Goal: Task Accomplishment & Management: Manage account settings

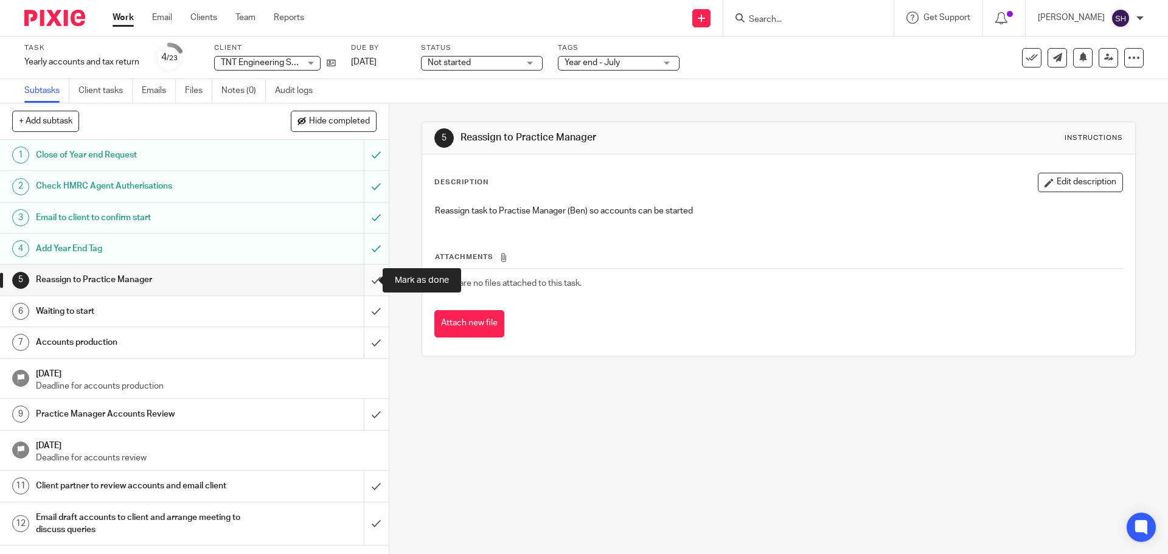
click at [360, 279] on input "submit" at bounding box center [194, 280] width 389 height 30
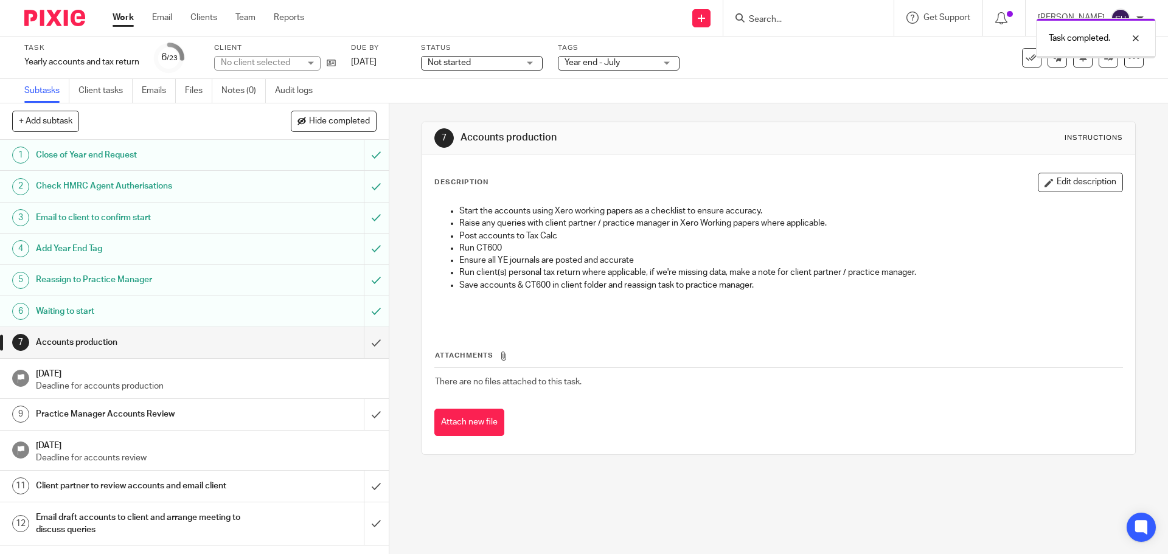
click at [359, 339] on input "submit" at bounding box center [194, 342] width 389 height 30
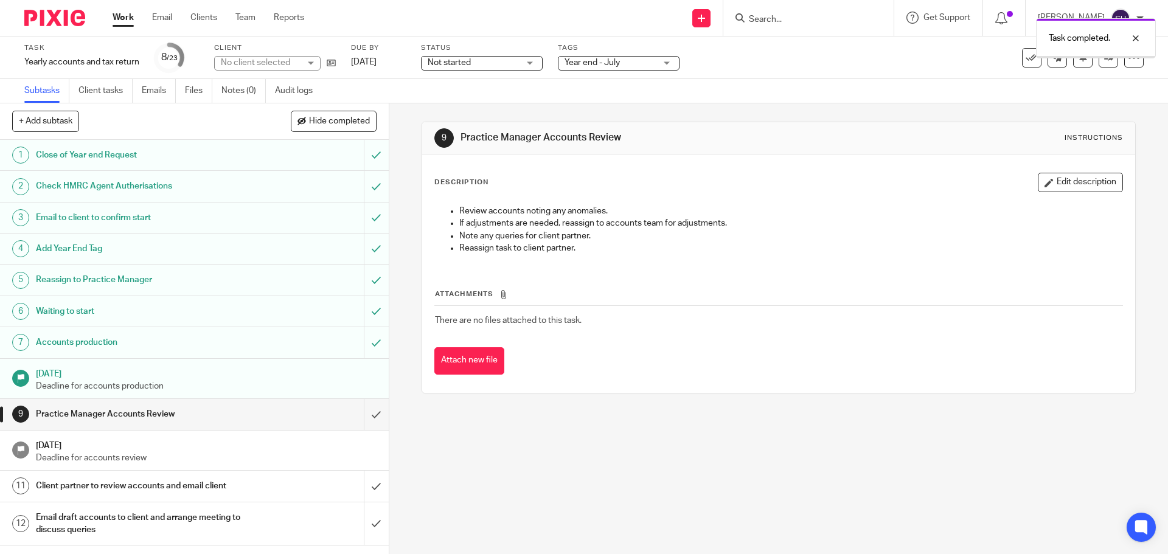
click at [452, 63] on span "Not started" at bounding box center [449, 62] width 43 height 9
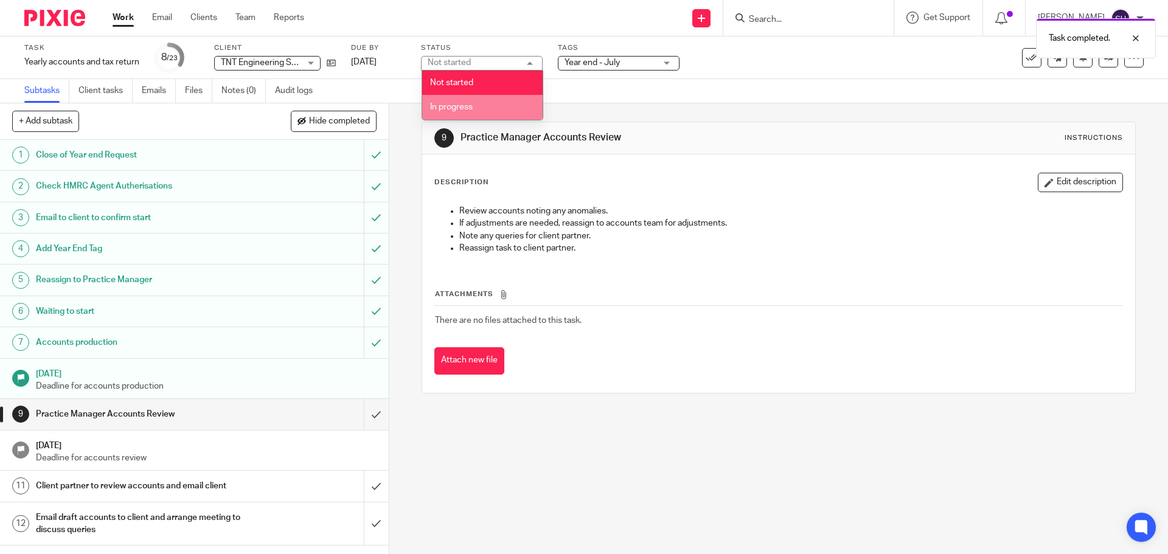
click at [451, 108] on span "In progress" at bounding box center [451, 107] width 43 height 9
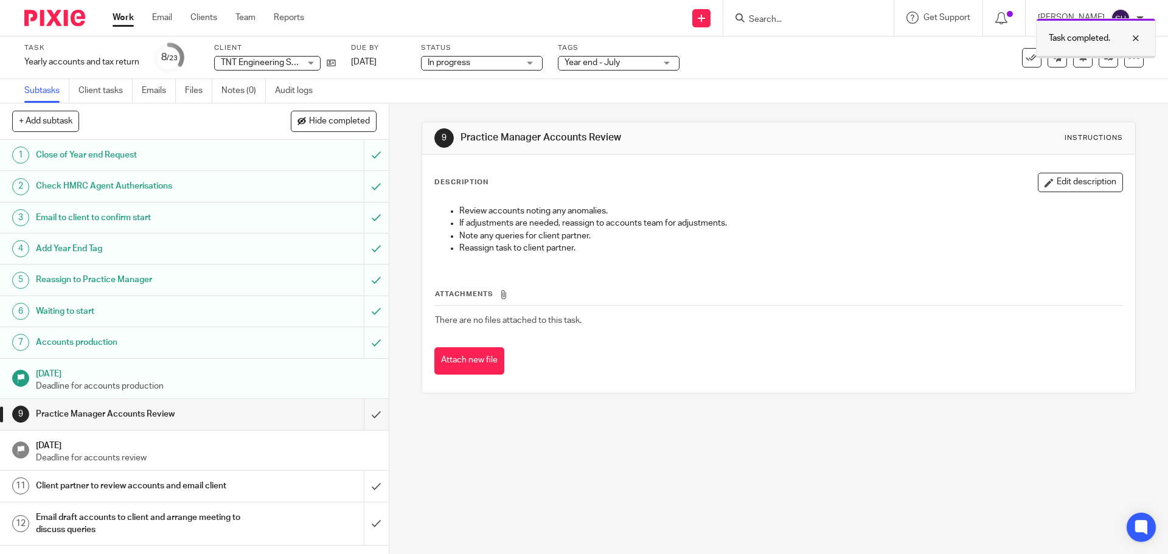
click at [1136, 37] on div at bounding box center [1126, 38] width 33 height 15
click at [1104, 57] on icon at bounding box center [1108, 57] width 9 height 9
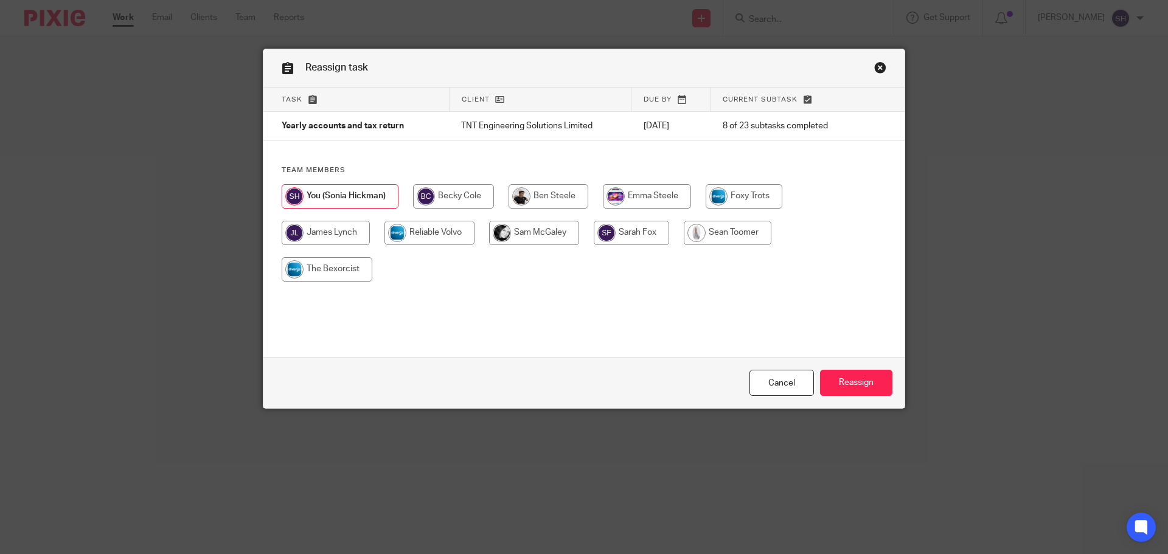
click at [638, 223] on input "radio" at bounding box center [631, 233] width 75 height 24
radio input "true"
click at [859, 389] on input "Reassign" at bounding box center [856, 383] width 72 height 26
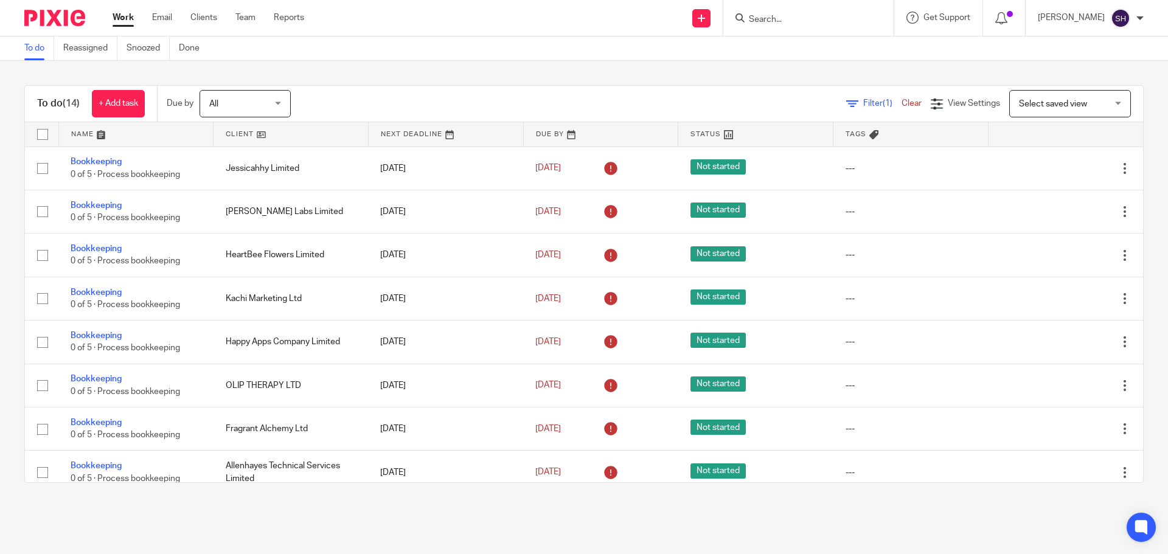
scroll to position [285, 0]
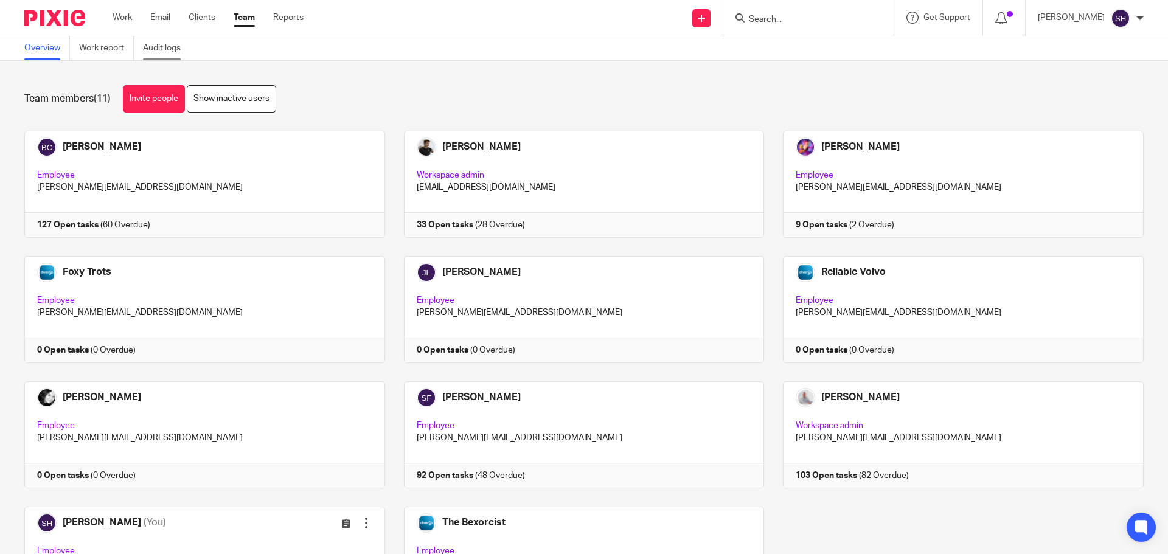
click at [172, 44] on link "Audit logs" at bounding box center [166, 49] width 47 height 24
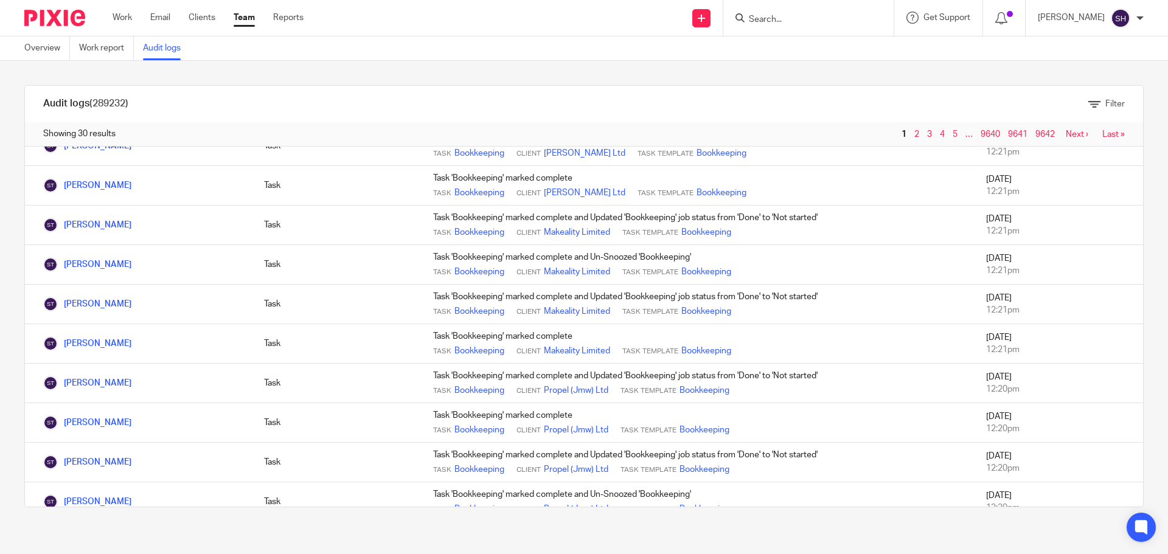
scroll to position [913, 0]
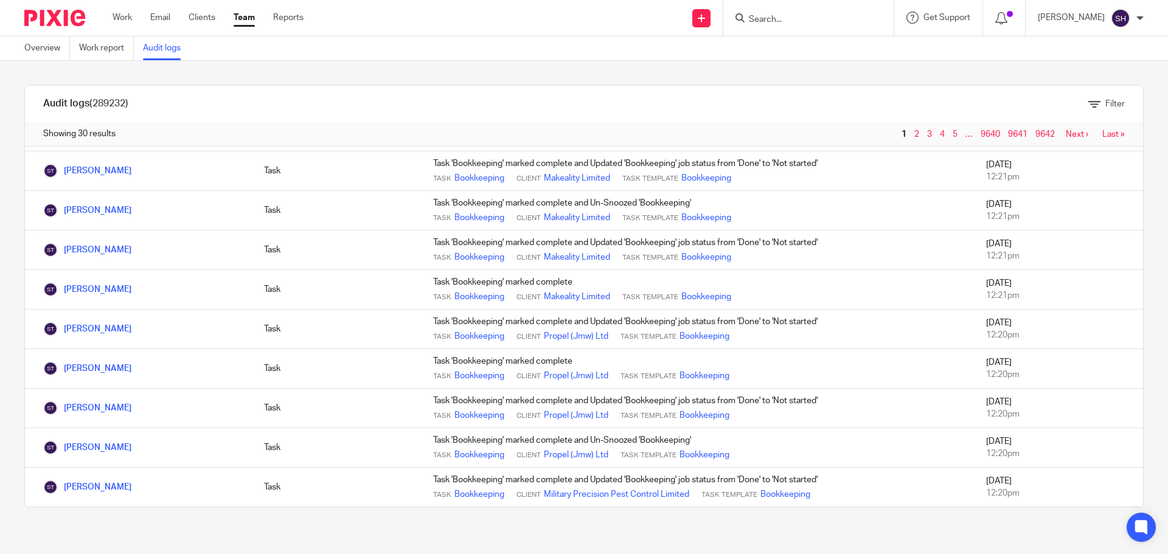
click at [772, 13] on form at bounding box center [813, 17] width 130 height 15
click at [771, 18] on input "Search" at bounding box center [803, 20] width 110 height 11
type input "gad"
click at [828, 52] on link at bounding box center [842, 57] width 194 height 38
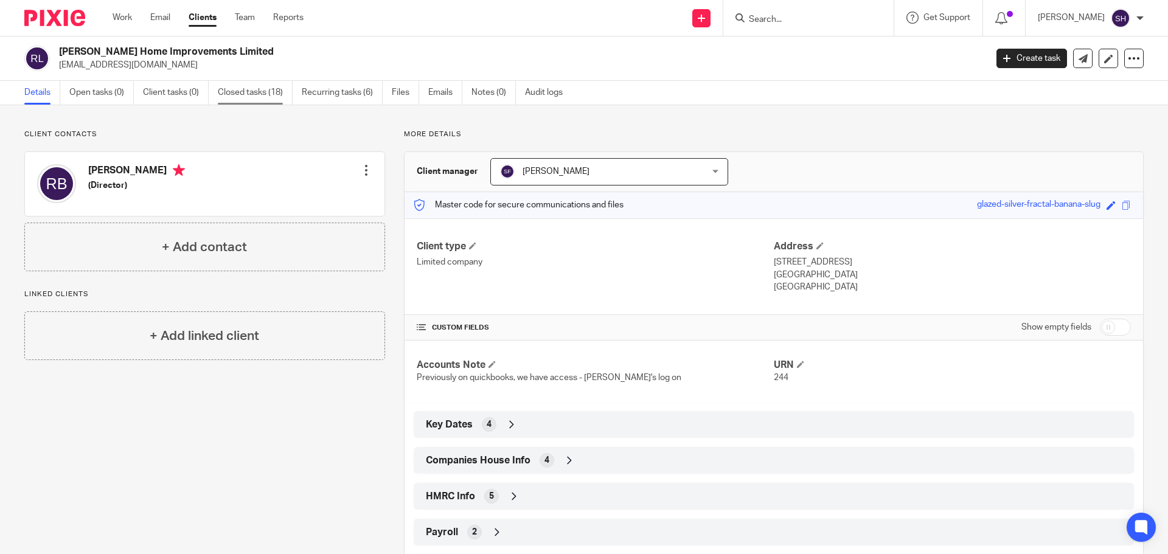
click at [243, 87] on link "Closed tasks (18)" at bounding box center [255, 93] width 75 height 24
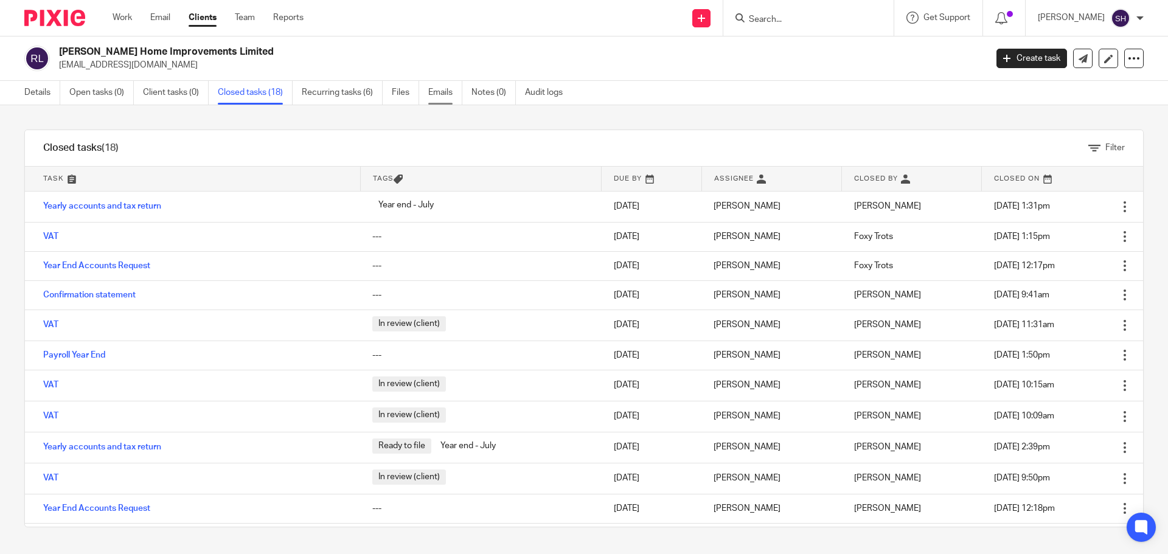
click at [442, 86] on link "Emails" at bounding box center [445, 93] width 34 height 24
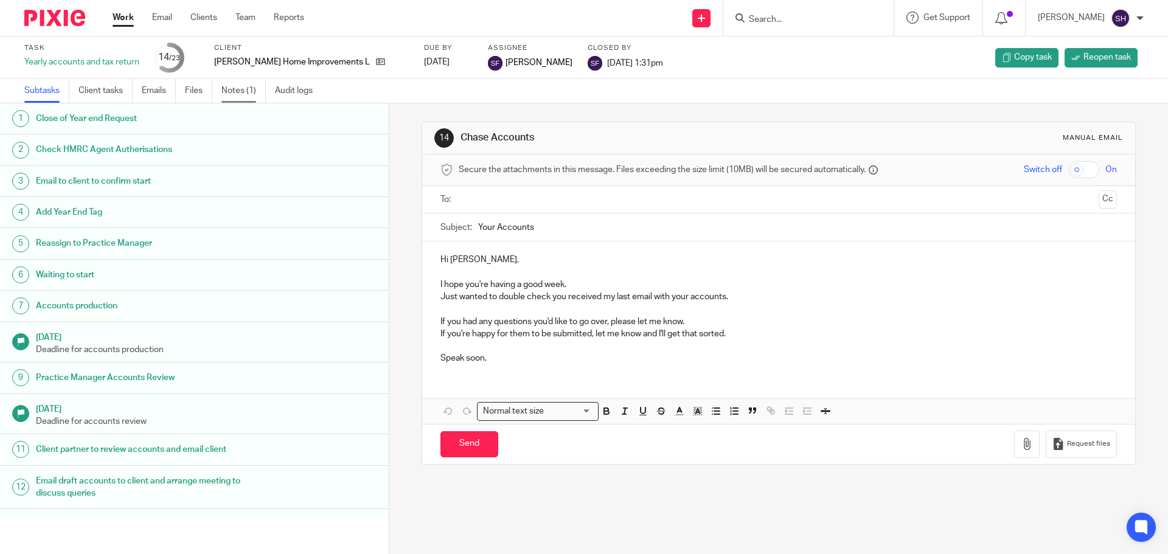
click at [230, 93] on link "Notes (1)" at bounding box center [243, 91] width 44 height 24
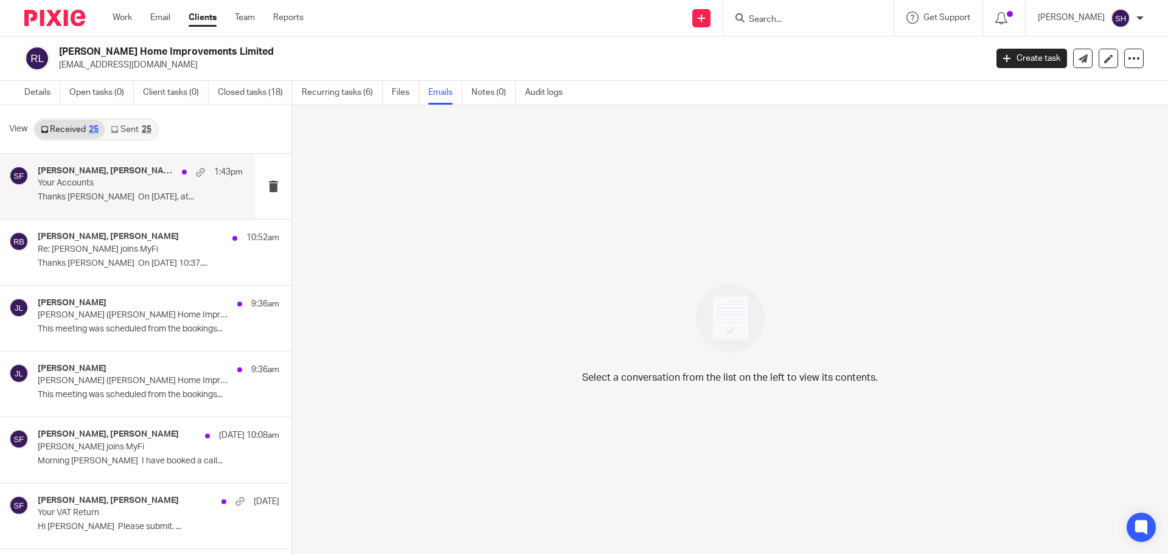
click at [111, 203] on p "Thanks [PERSON_NAME] On [DATE], at..." at bounding box center [140, 197] width 205 height 10
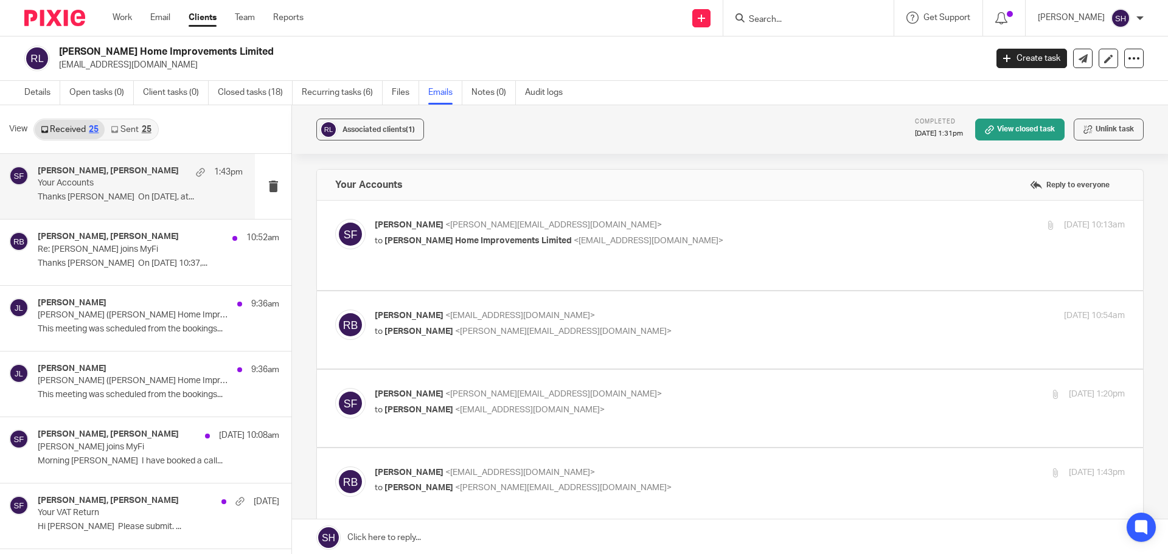
click at [551, 211] on label at bounding box center [730, 245] width 826 height 89
click at [335, 218] on input "checkbox" at bounding box center [335, 218] width 1 height 1
checkbox input "true"
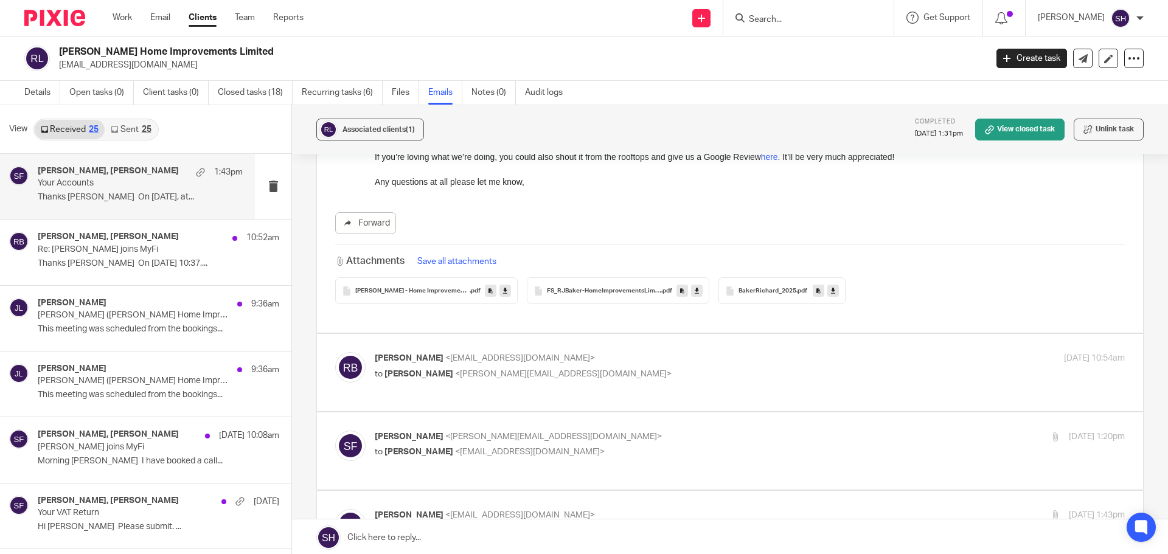
scroll to position [304, 0]
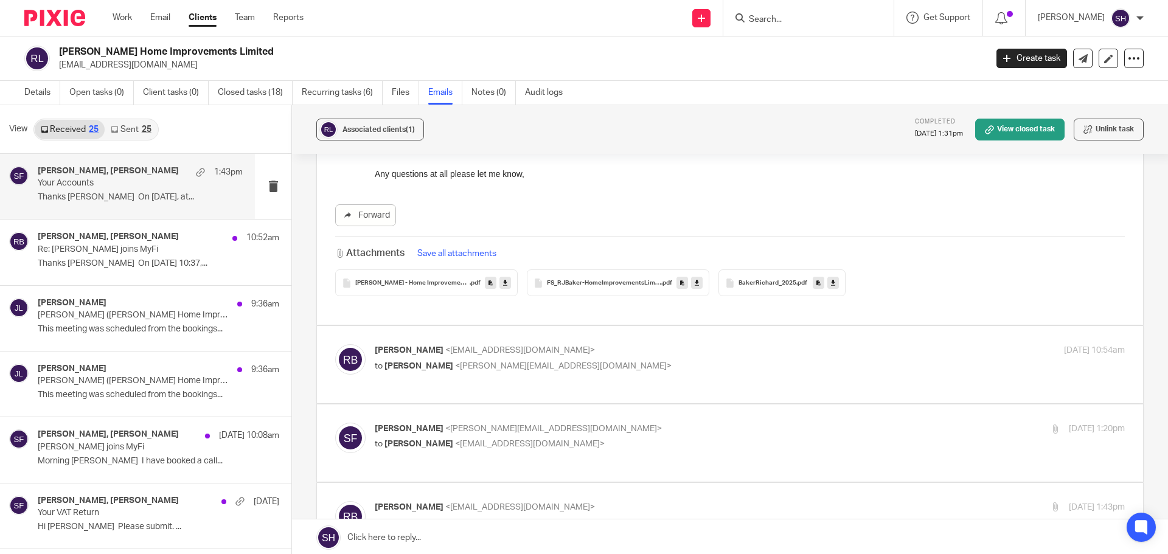
click at [645, 346] on p "Richard Baker <rbaker9008@outlook.com>" at bounding box center [625, 350] width 500 height 13
checkbox input "true"
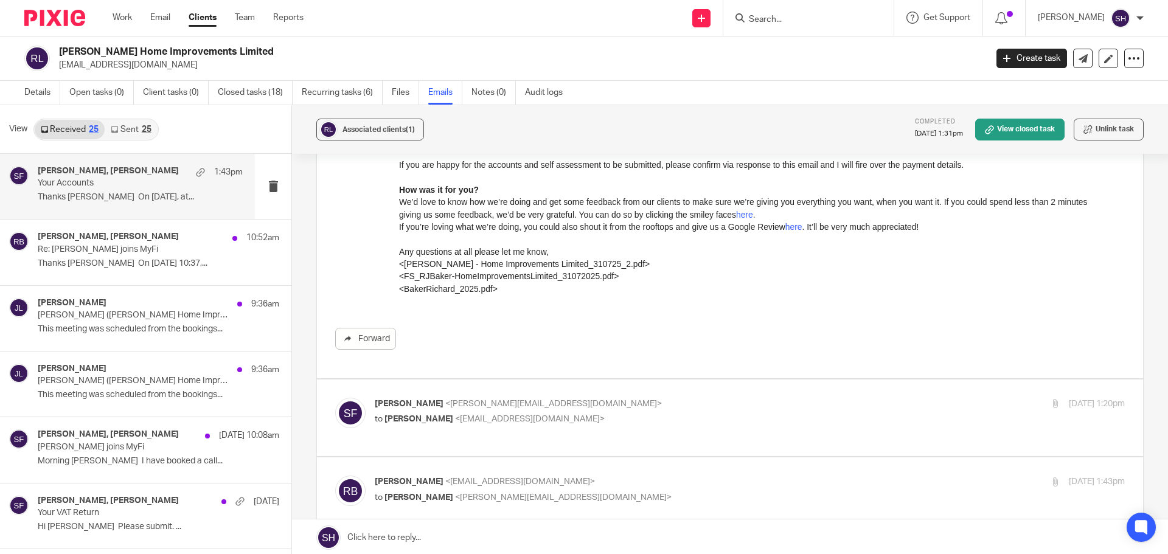
scroll to position [913, 0]
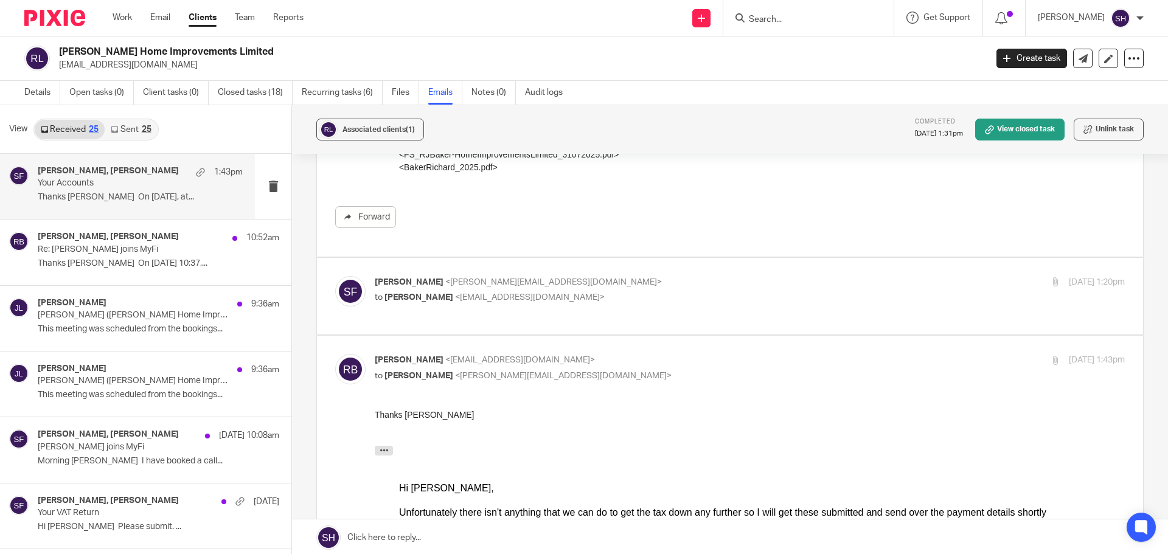
click at [659, 276] on div "Sarah Fox <sarah@myfigroup.com> to Richard Baker <rbaker9008@outlook.com>" at bounding box center [625, 290] width 500 height 28
checkbox input "true"
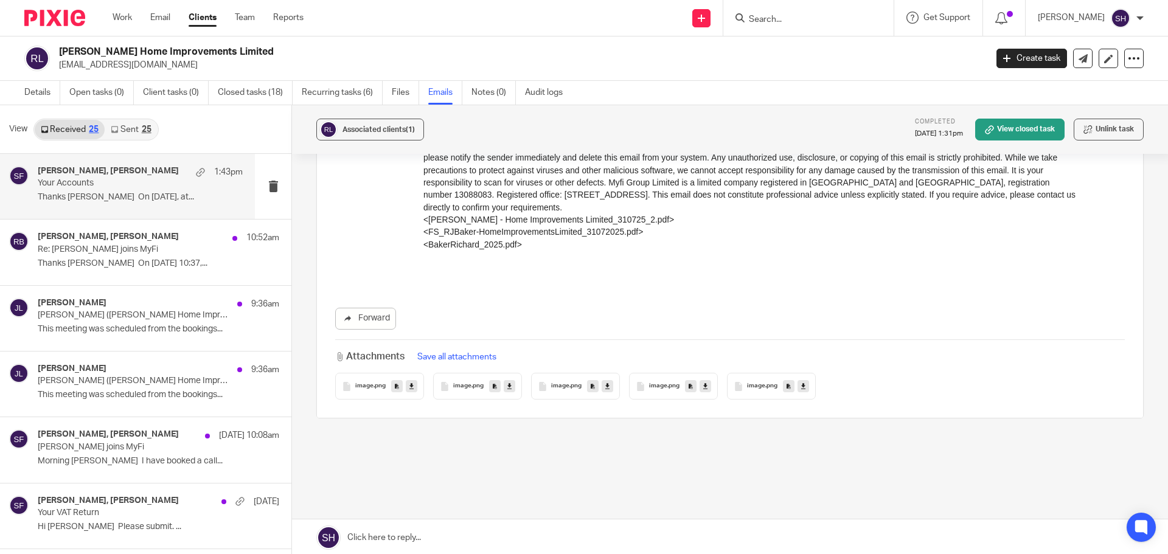
scroll to position [3402, 0]
click at [38, 85] on link "Details" at bounding box center [42, 93] width 36 height 24
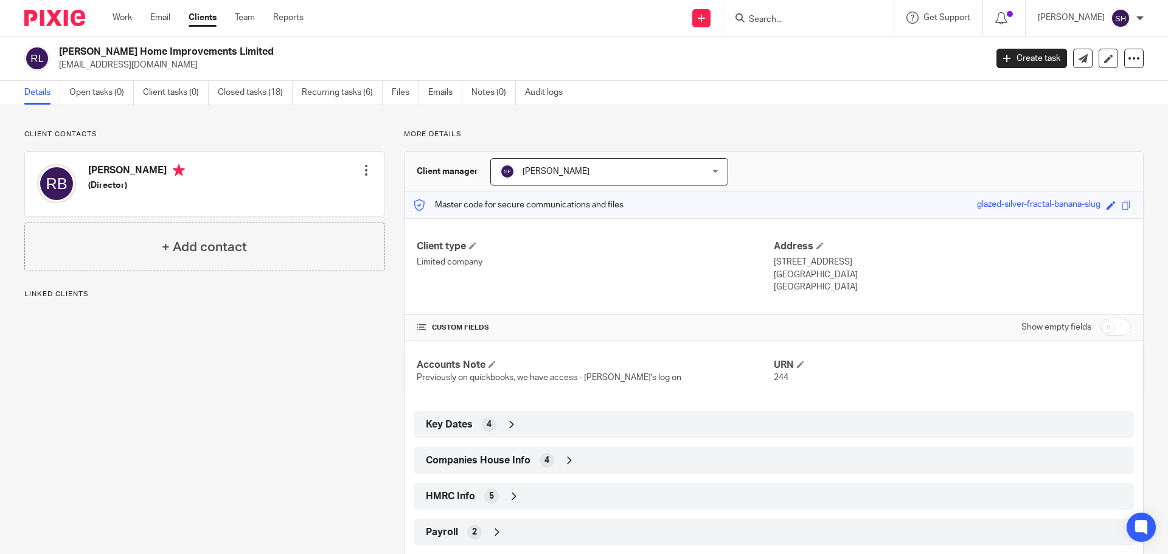
click at [578, 462] on div "Companies House Info 4" at bounding box center [774, 460] width 702 height 21
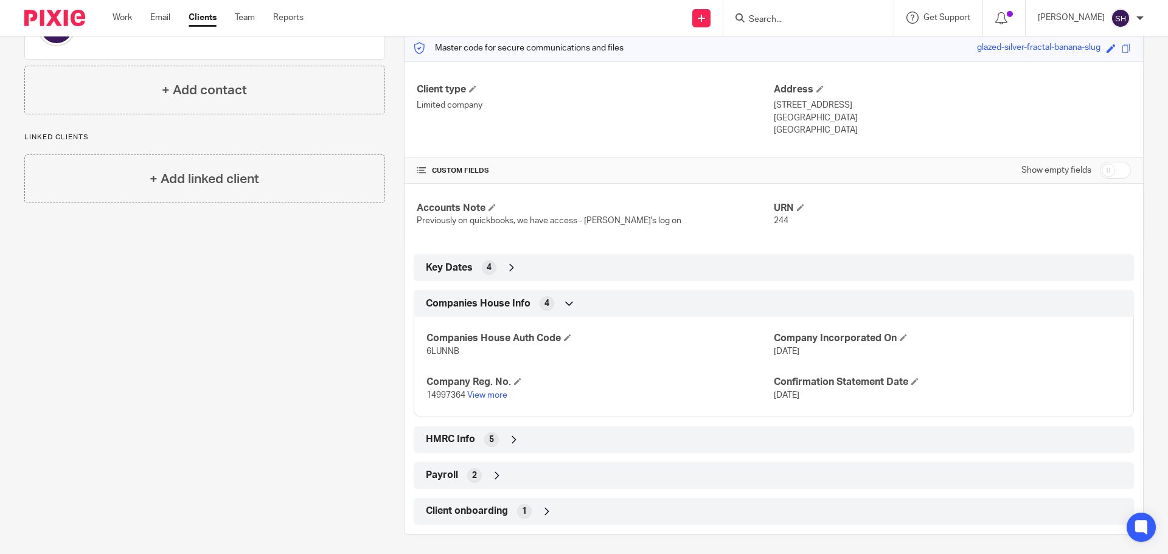
scroll to position [162, 0]
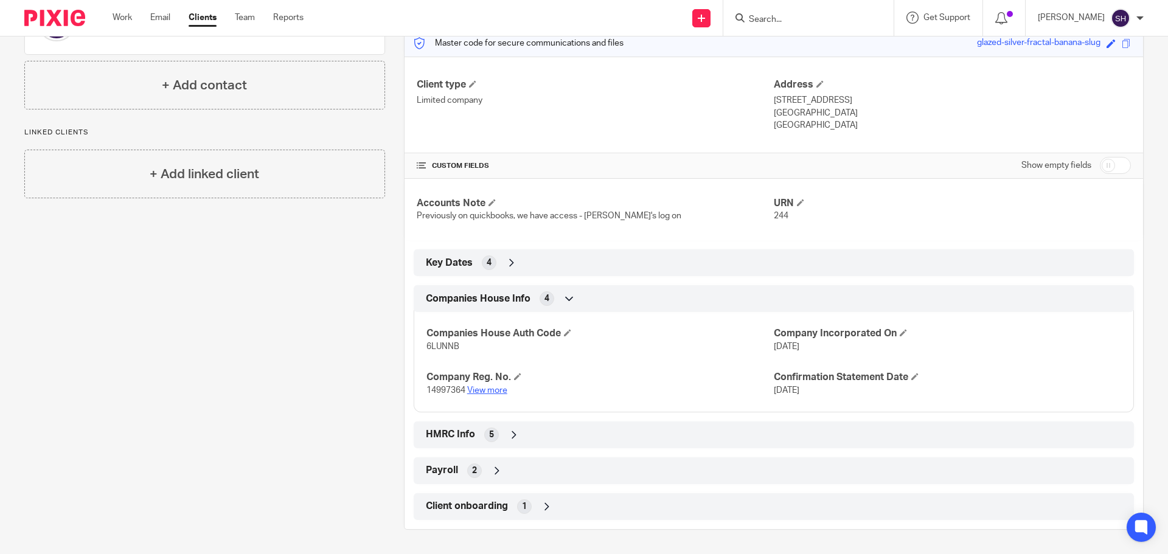
click at [492, 391] on link "View more" at bounding box center [487, 390] width 40 height 9
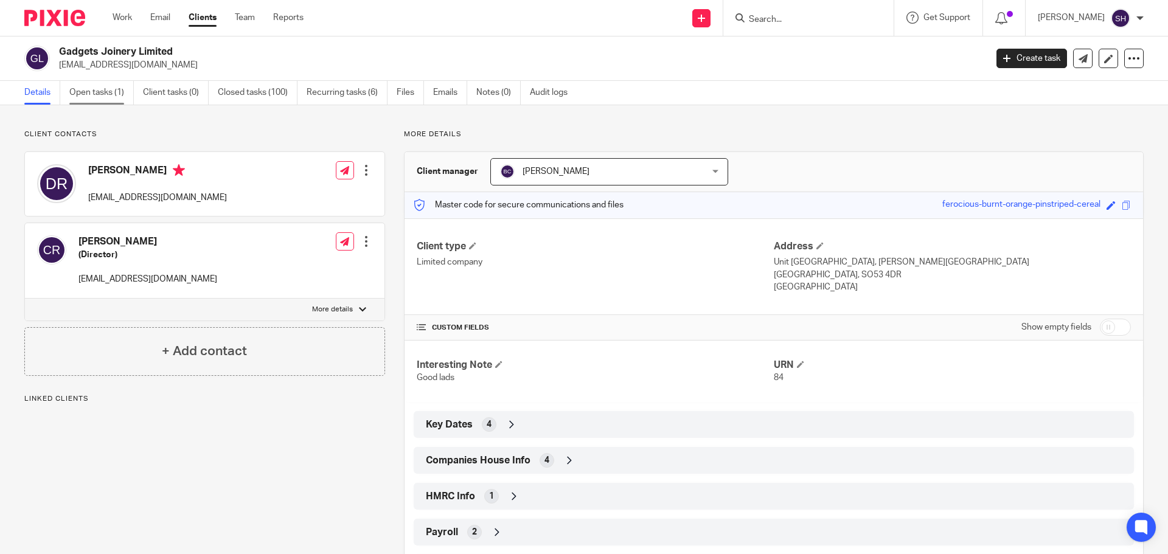
click at [117, 94] on link "Open tasks (1)" at bounding box center [101, 93] width 64 height 24
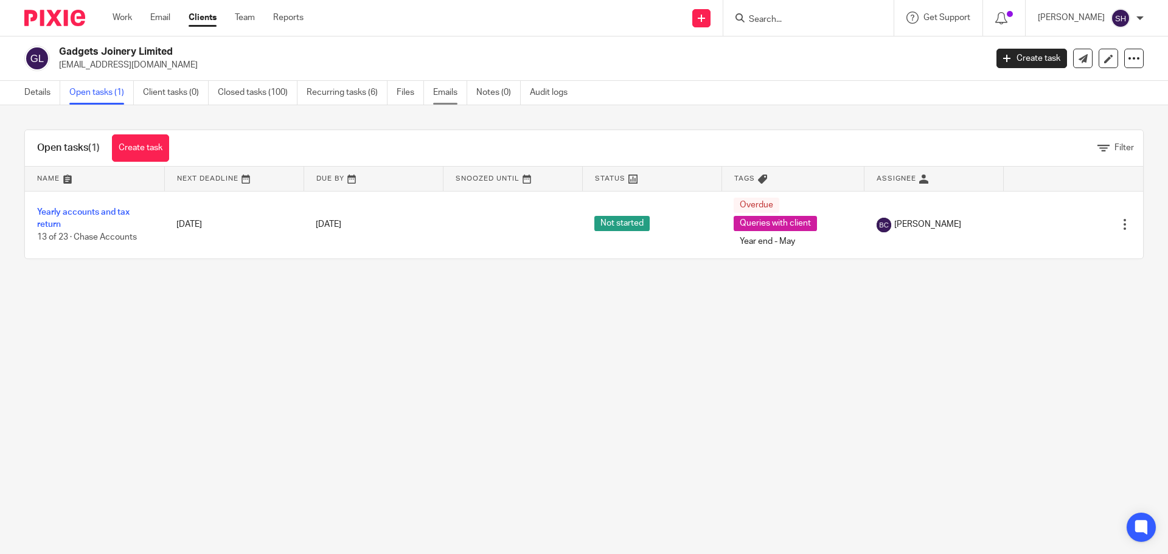
click at [458, 92] on link "Emails" at bounding box center [450, 93] width 34 height 24
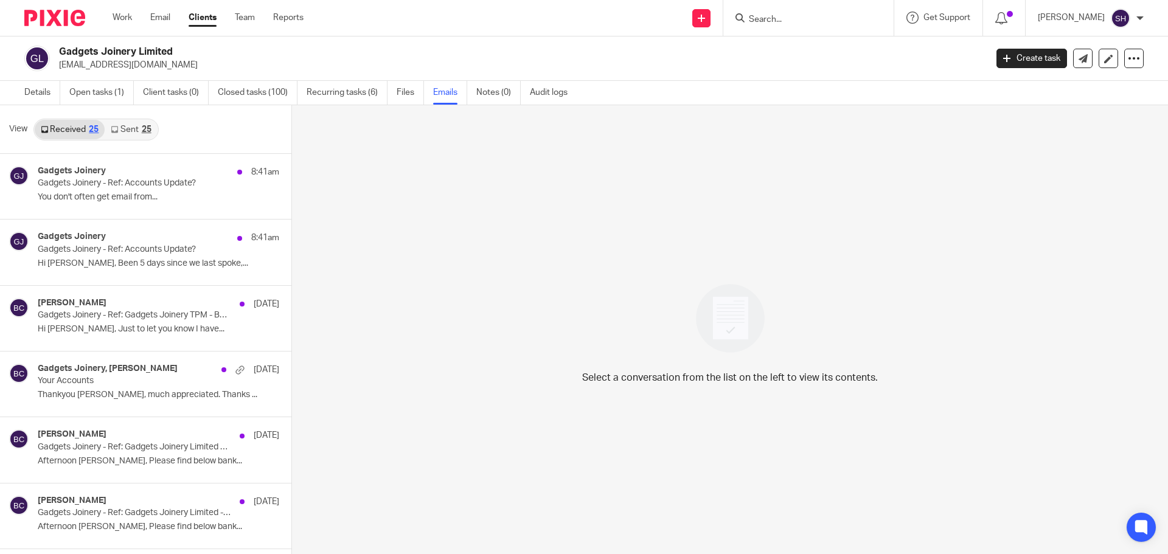
click at [124, 122] on link "Sent 25" at bounding box center [131, 129] width 52 height 19
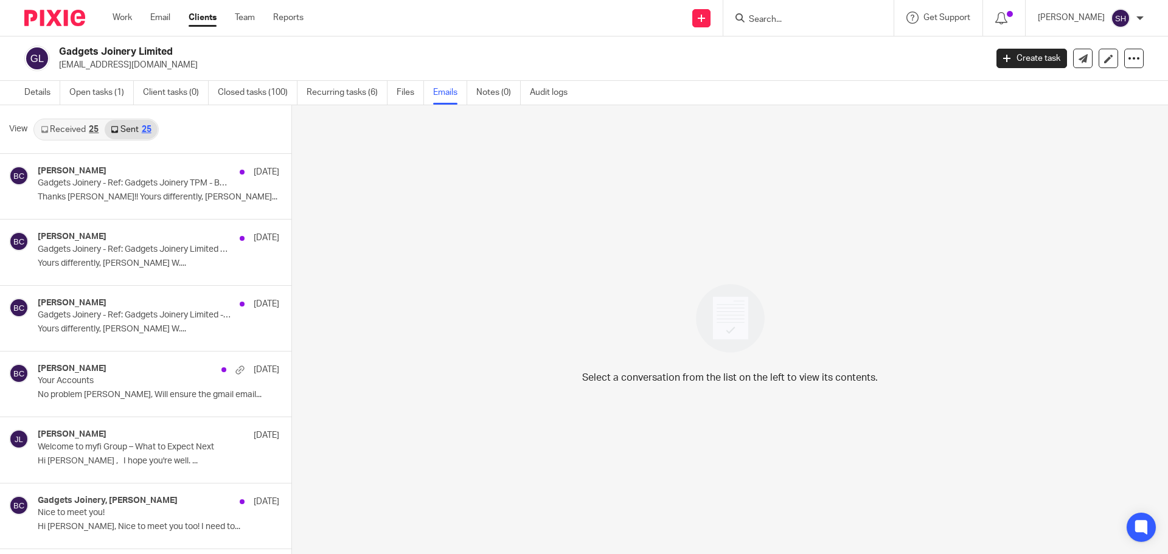
scroll to position [2, 0]
click at [77, 119] on link "Received 25" at bounding box center [70, 127] width 70 height 19
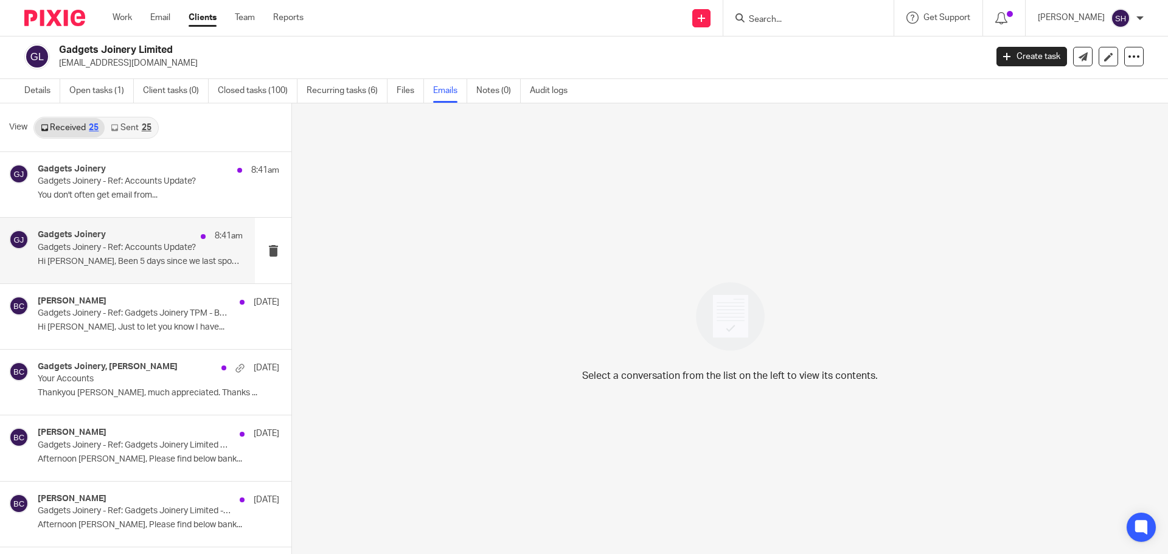
click at [152, 268] on div "Gadgets Joinery 8:41am Gadgets Joinery - Ref: Accounts Update? Hi Becky, Been 5…" at bounding box center [140, 250] width 205 height 41
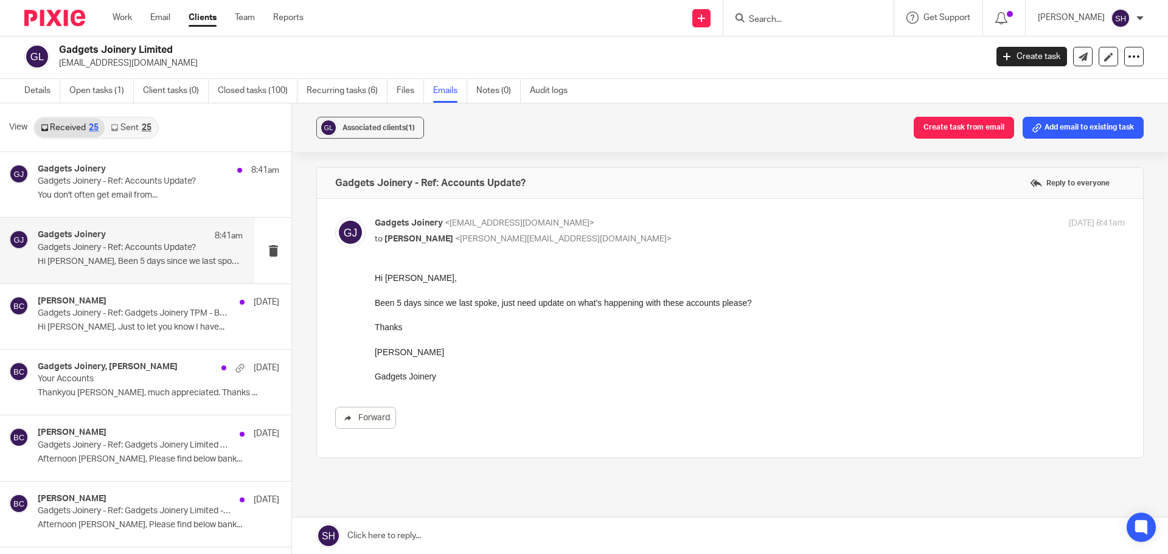
scroll to position [0, 0]
click at [164, 193] on p "You don't often get email from..." at bounding box center [140, 195] width 205 height 10
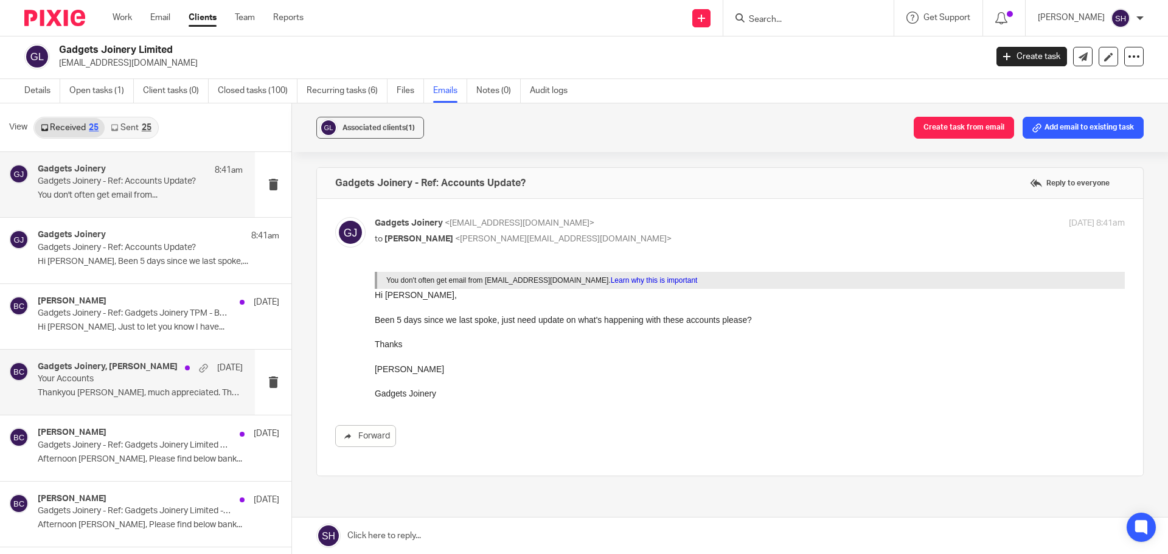
click at [110, 397] on p "Thankyou Becky, much appreciated. Thanks ..." at bounding box center [140, 393] width 205 height 10
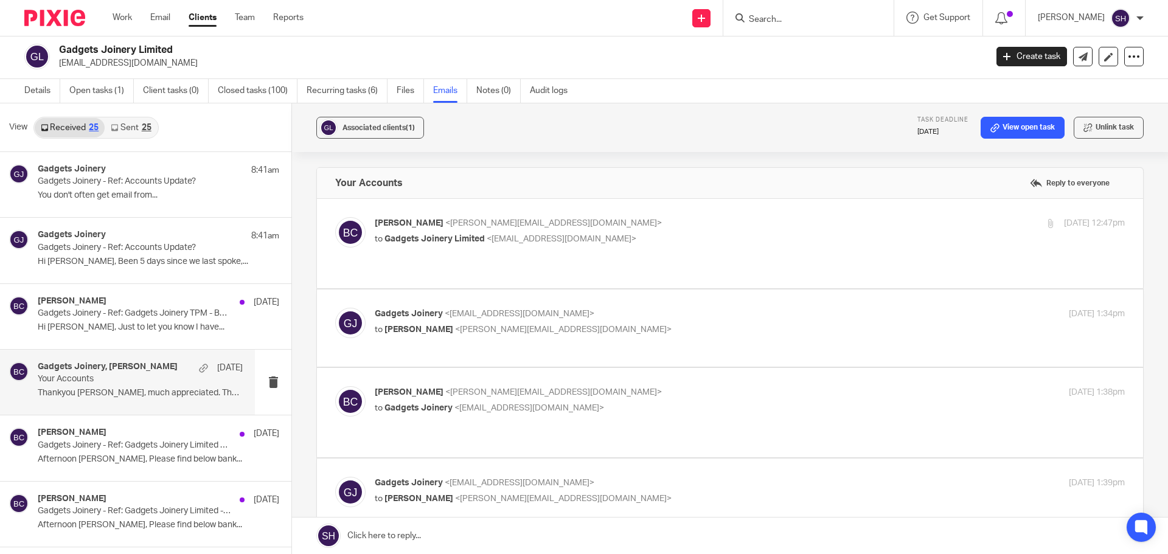
click at [618, 228] on p "Becky Cole <becky@wearediverso.com>" at bounding box center [625, 223] width 500 height 13
checkbox input "true"
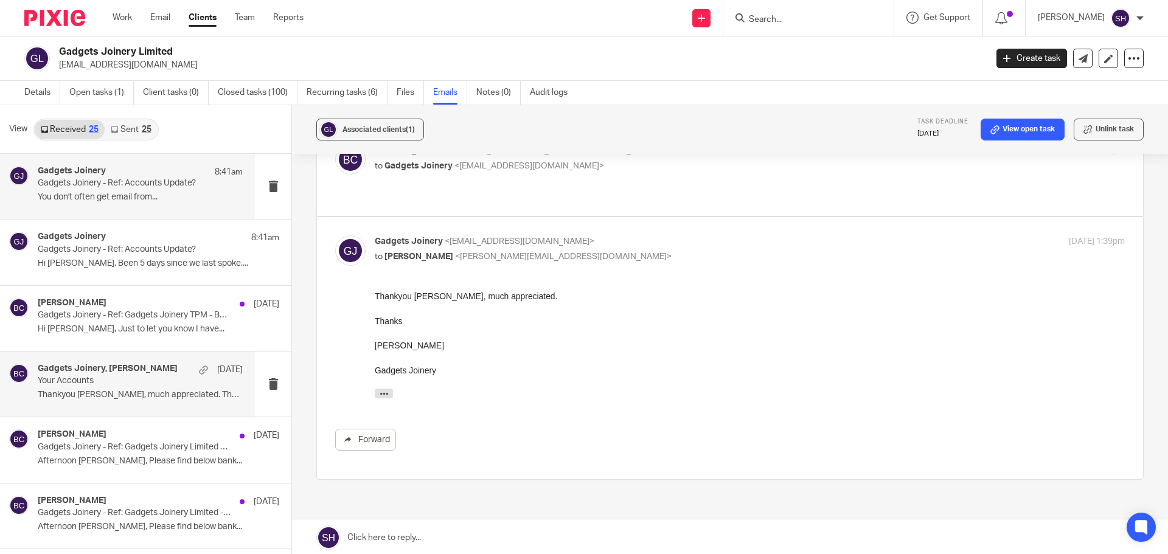
click at [130, 214] on div "Gadgets Joinery 8:41am Gadgets Joinery - Ref: Accounts Update? You don't often …" at bounding box center [127, 186] width 255 height 65
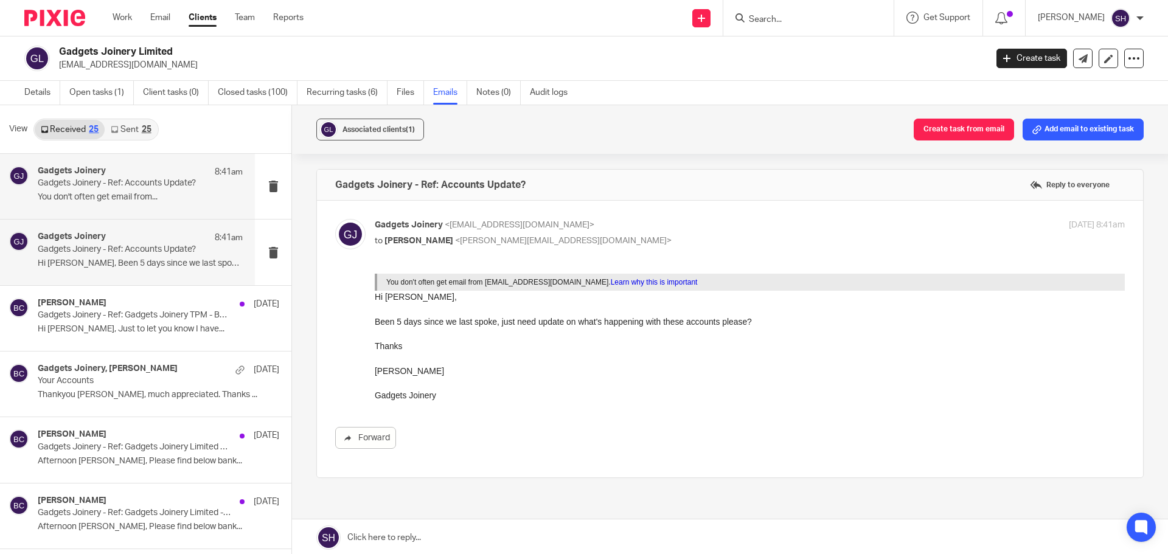
click at [131, 272] on div "Gadgets Joinery 8:41am Gadgets Joinery - Ref: Accounts Update? Hi Becky, Been 5…" at bounding box center [140, 252] width 205 height 41
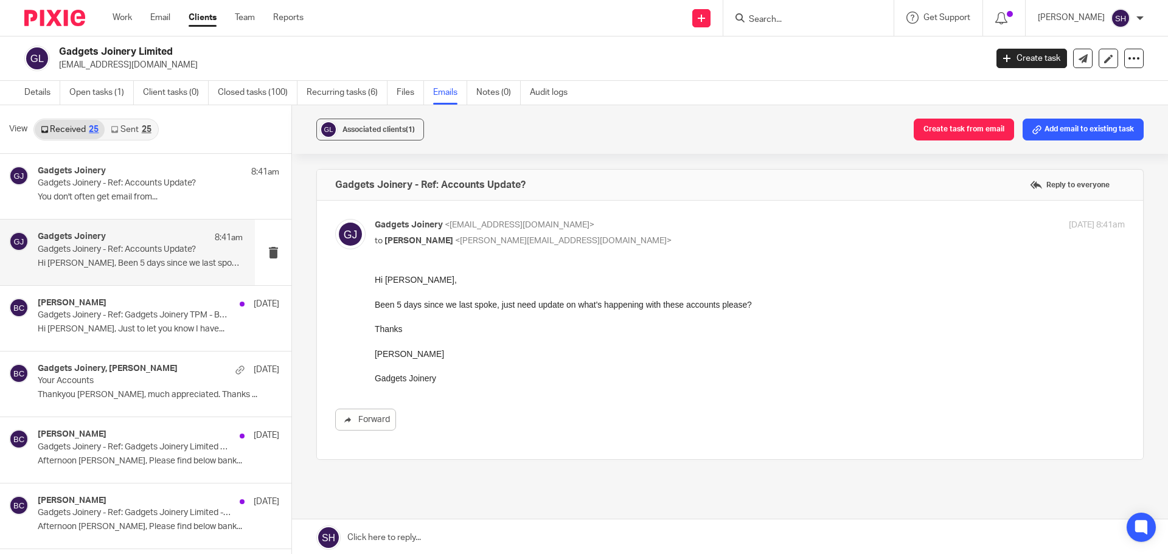
click at [780, 20] on input "Search" at bounding box center [803, 20] width 110 height 11
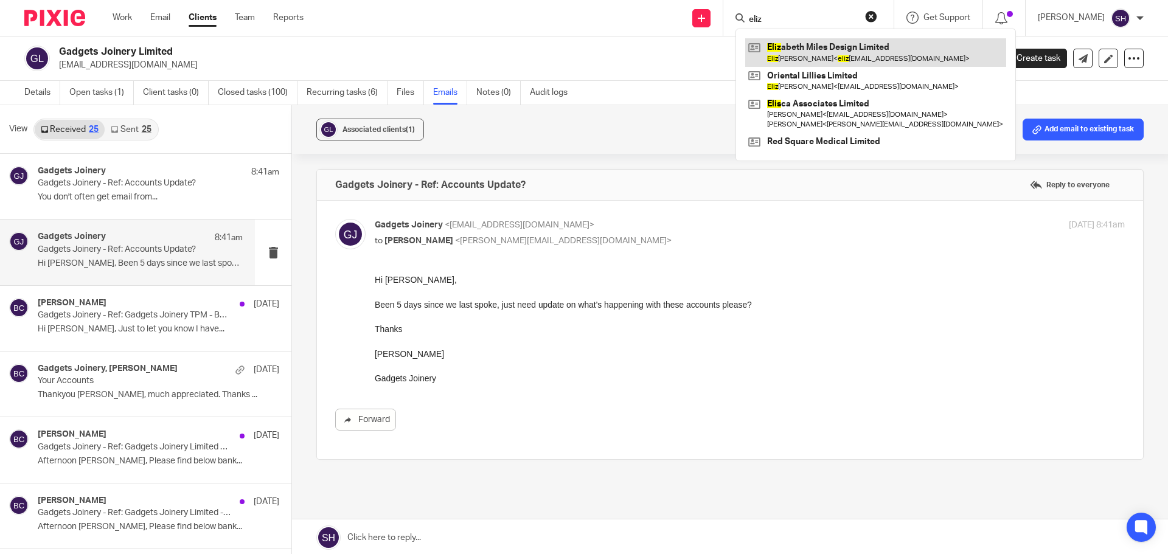
type input "eliz"
click at [793, 47] on link at bounding box center [875, 52] width 261 height 28
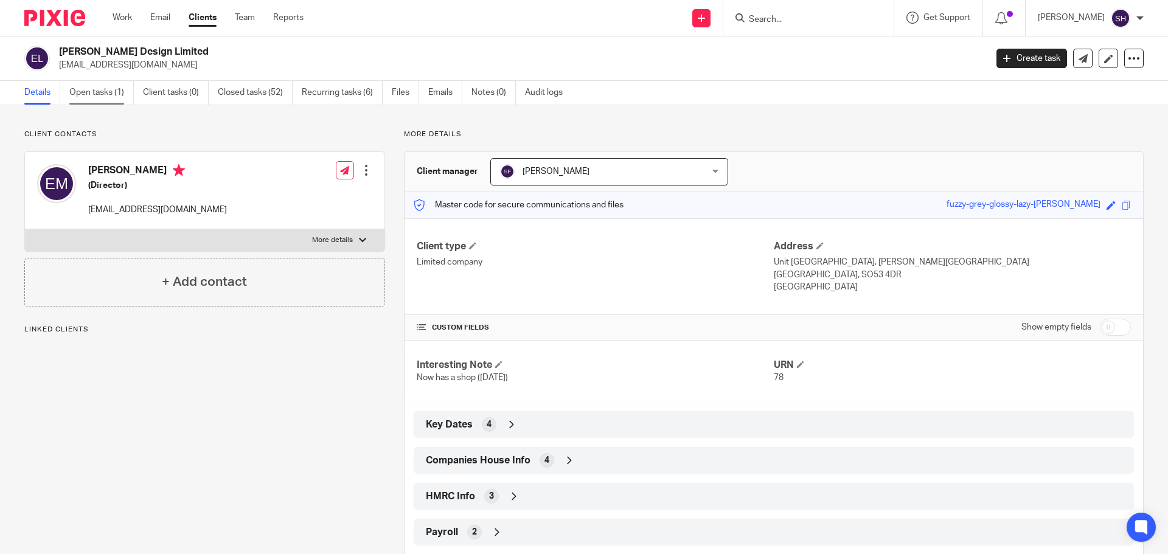
click at [105, 87] on link "Open tasks (1)" at bounding box center [101, 93] width 64 height 24
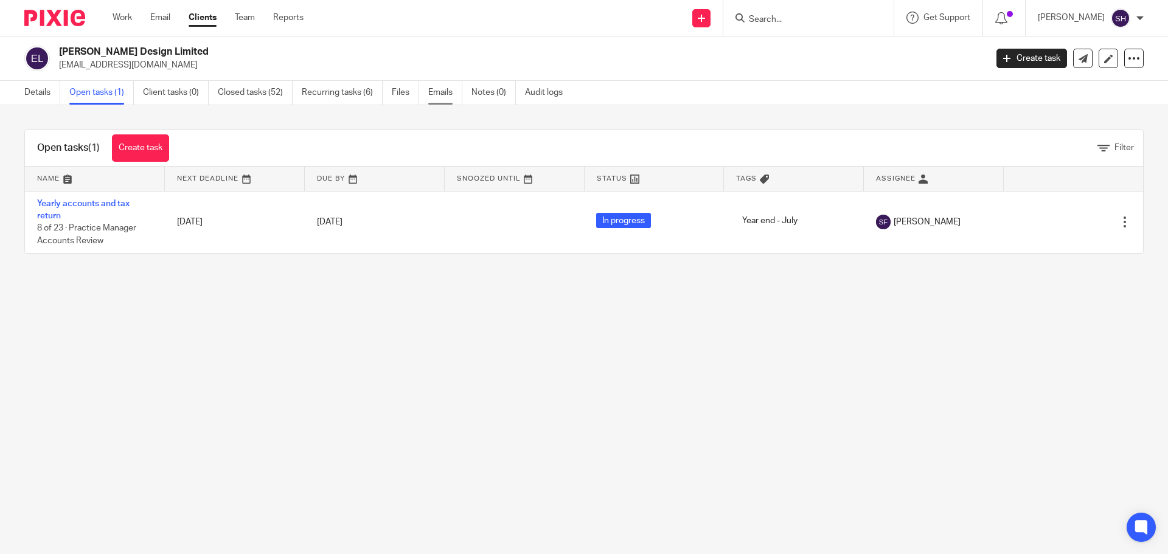
click at [445, 96] on link "Emails" at bounding box center [445, 93] width 34 height 24
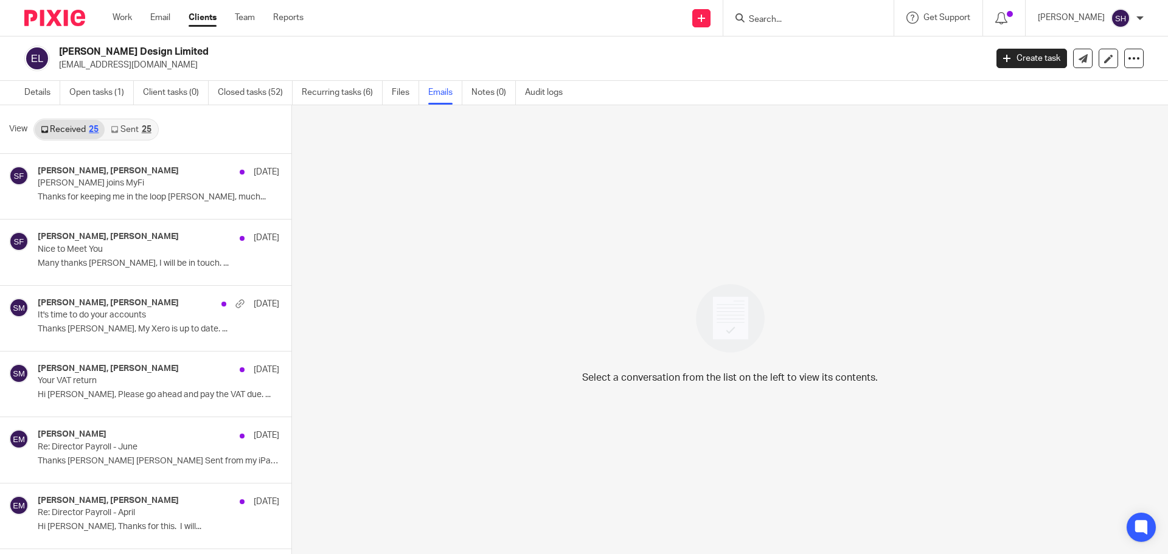
click at [145, 132] on div "25" at bounding box center [147, 129] width 10 height 9
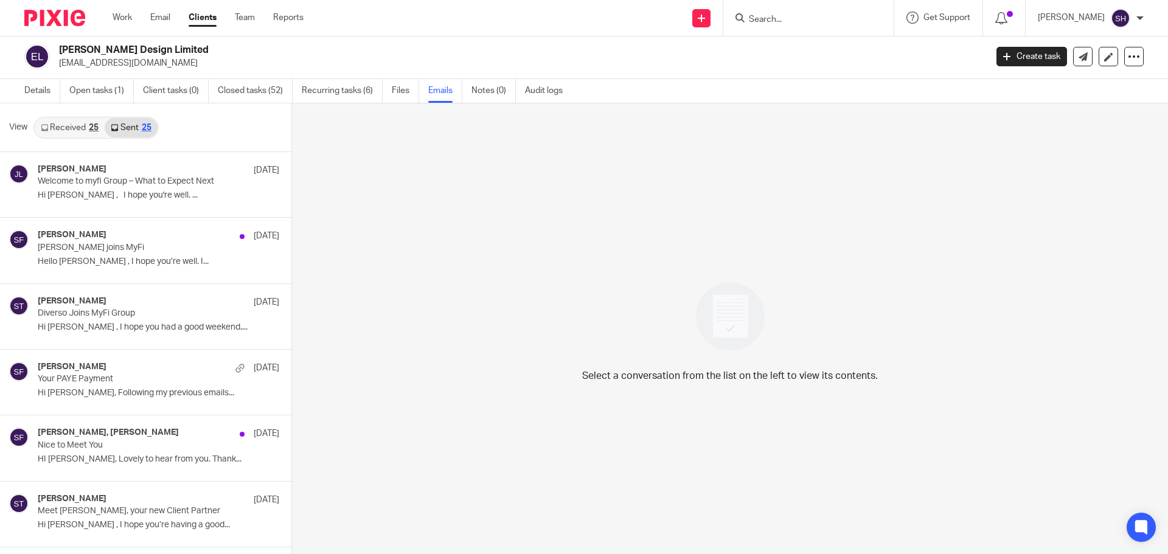
click at [783, 19] on input "Search" at bounding box center [803, 20] width 110 height 11
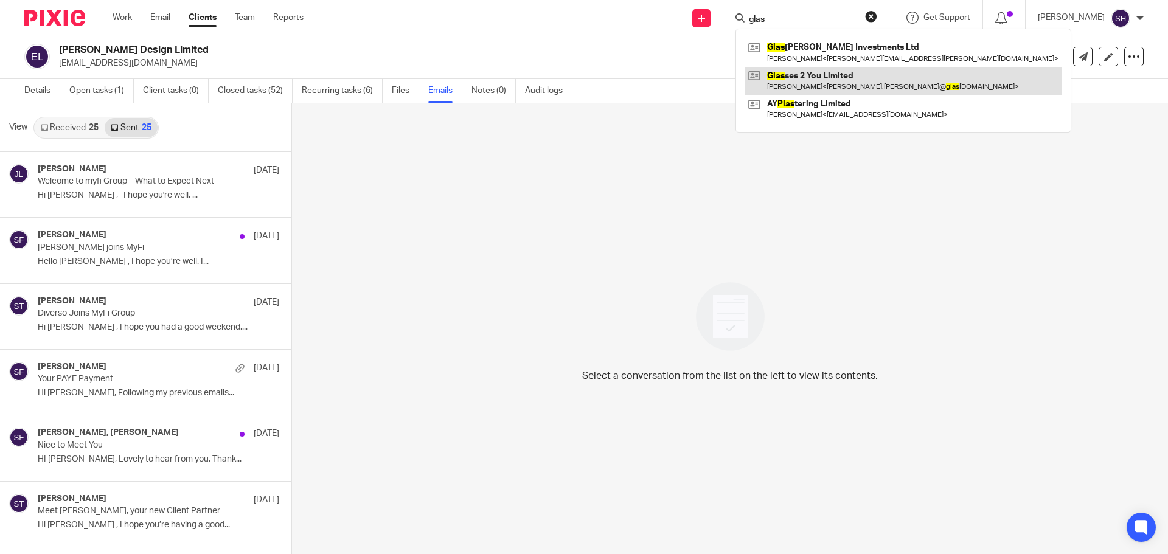
type input "glas"
click at [821, 77] on link at bounding box center [903, 81] width 316 height 28
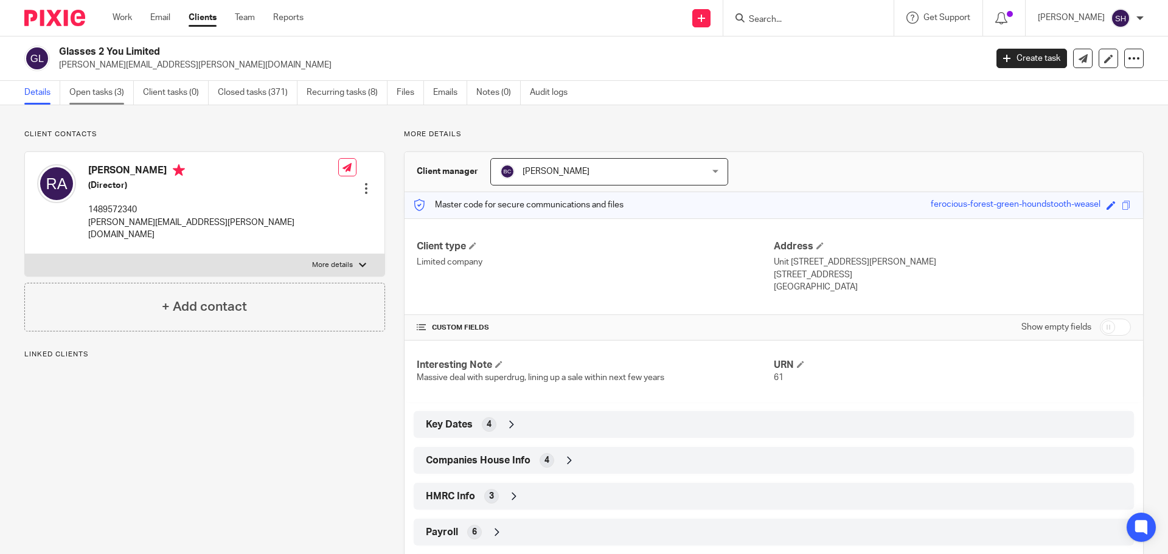
click at [91, 94] on link "Open tasks (3)" at bounding box center [101, 93] width 64 height 24
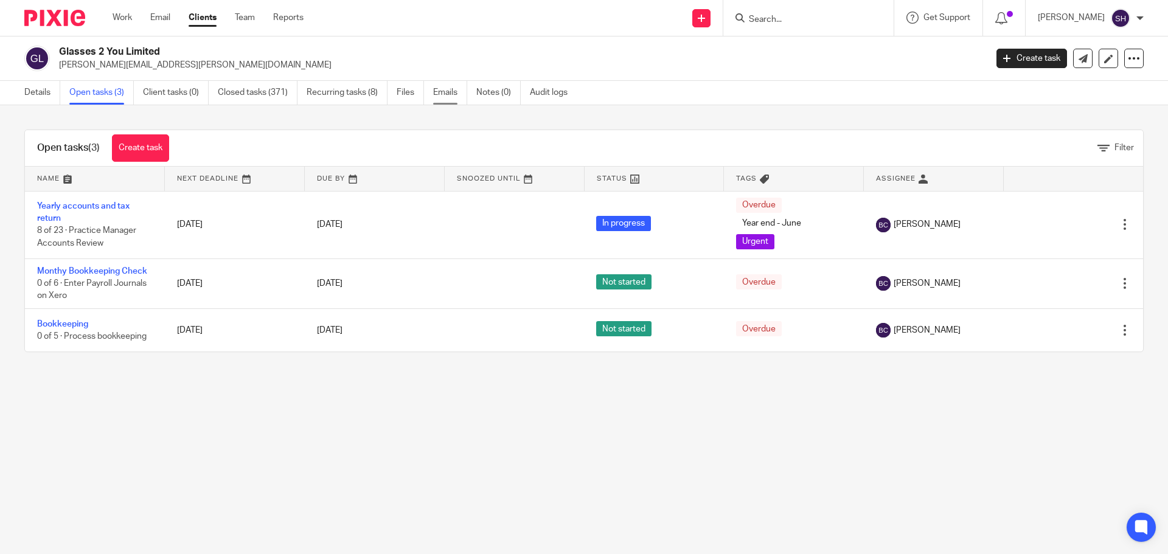
click at [444, 91] on link "Emails" at bounding box center [450, 93] width 34 height 24
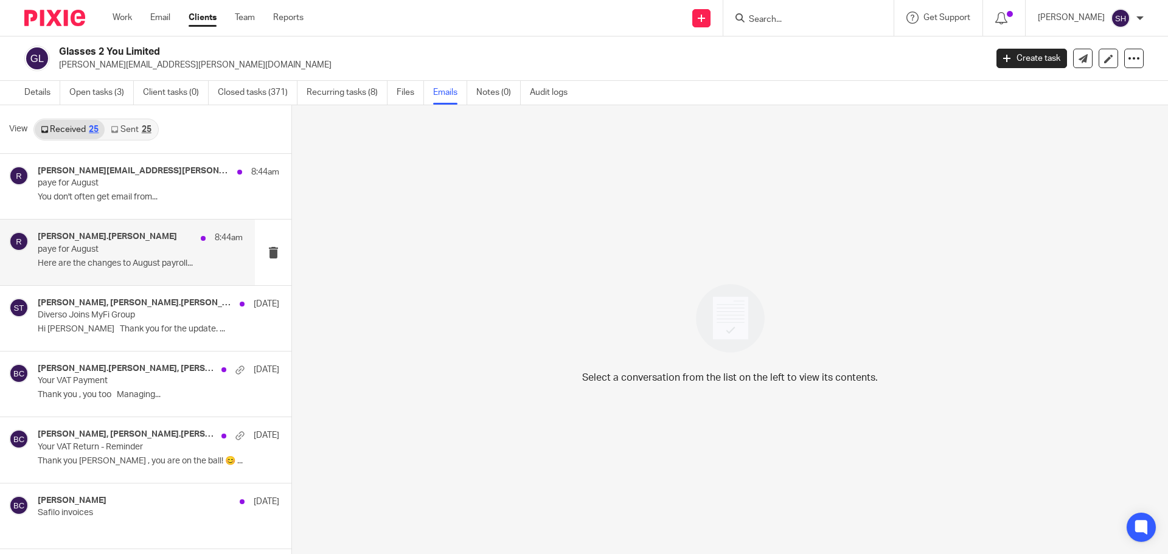
click at [122, 274] on div "[PERSON_NAME].[PERSON_NAME] 8:44am paye for August Here are the changes to Augu…" at bounding box center [127, 252] width 255 height 65
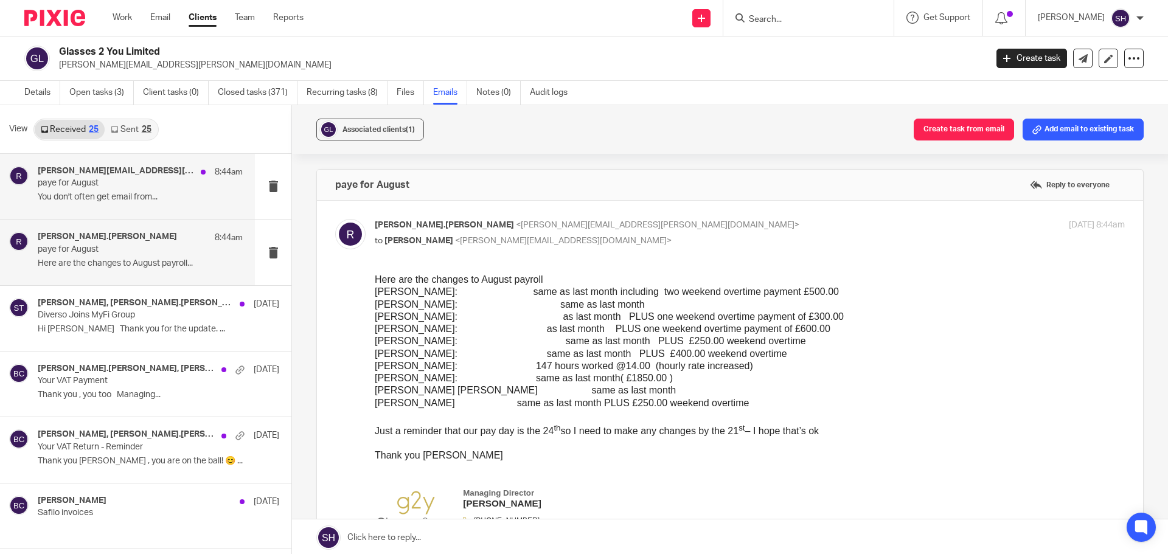
click at [186, 197] on p "You don't often get email from..." at bounding box center [140, 197] width 205 height 10
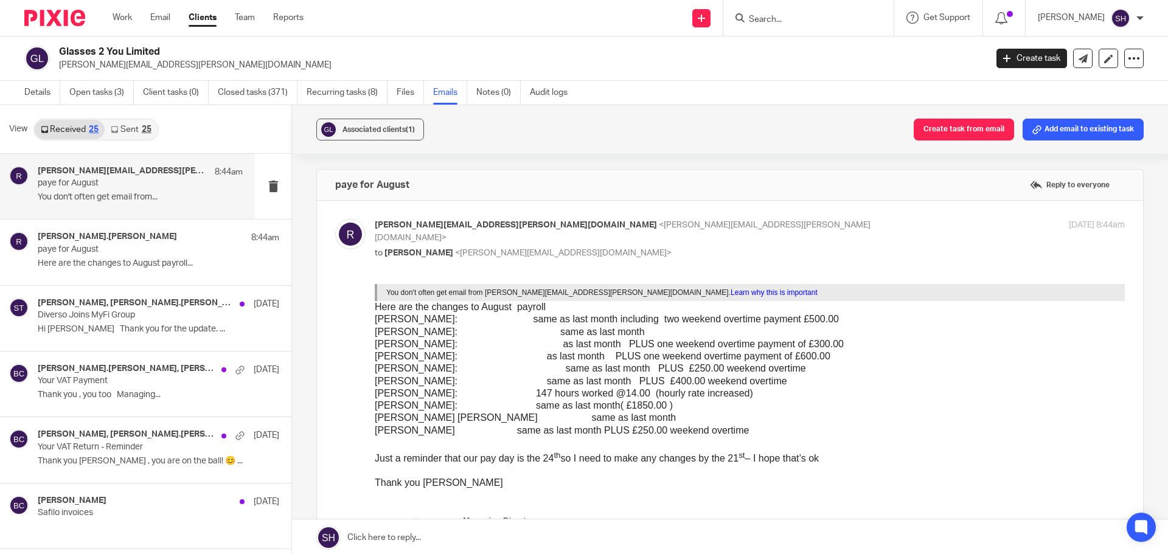
click at [133, 133] on link "Sent 25" at bounding box center [131, 129] width 52 height 19
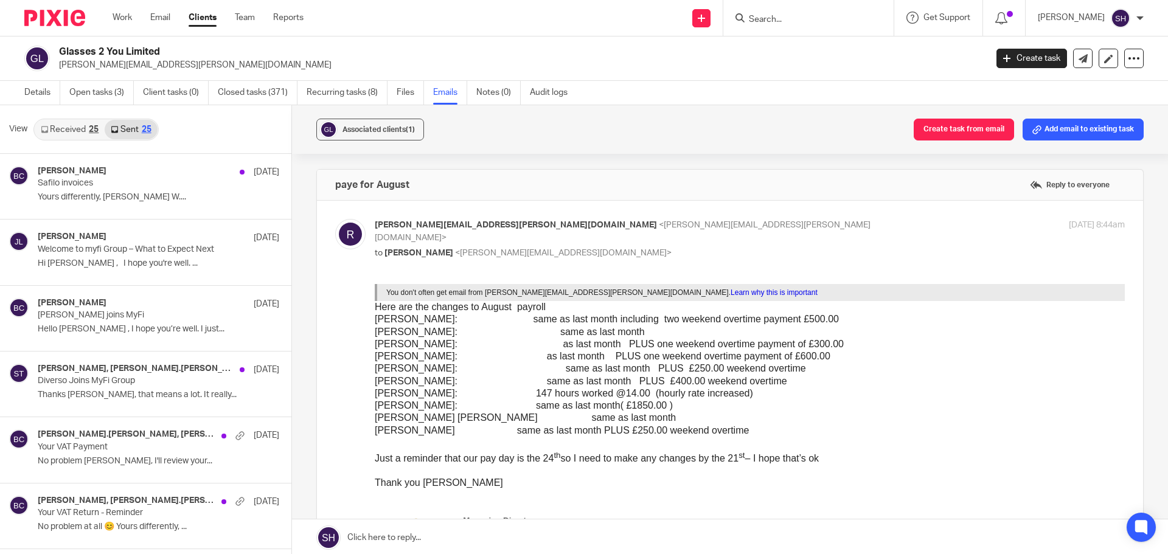
scroll to position [2, 0]
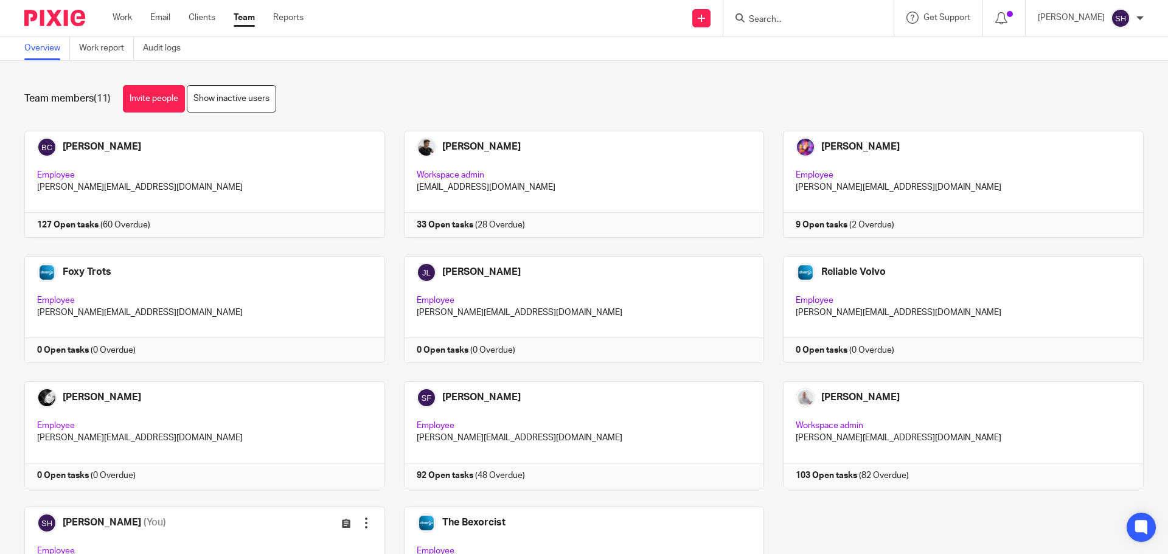
click at [775, 15] on input "Search" at bounding box center [803, 20] width 110 height 11
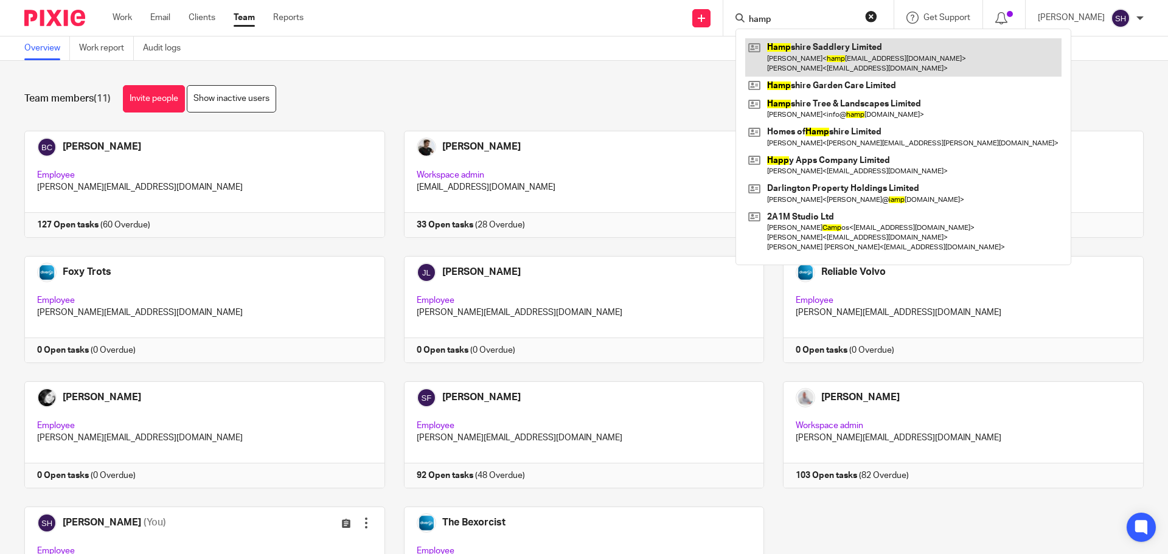
type input "hamp"
click at [821, 44] on link at bounding box center [903, 57] width 316 height 38
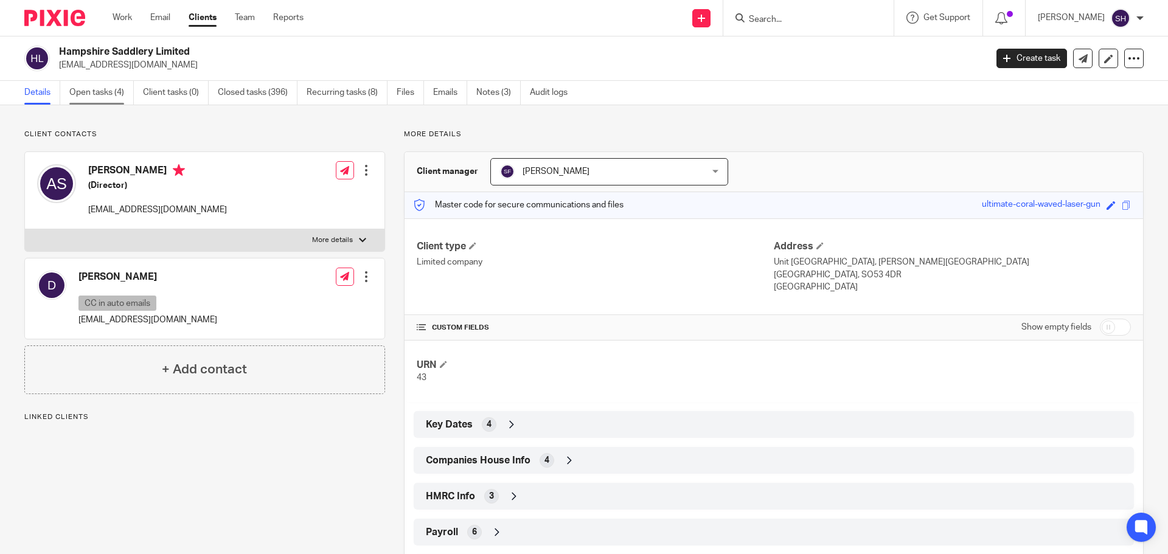
click at [95, 88] on link "Open tasks (4)" at bounding box center [101, 93] width 64 height 24
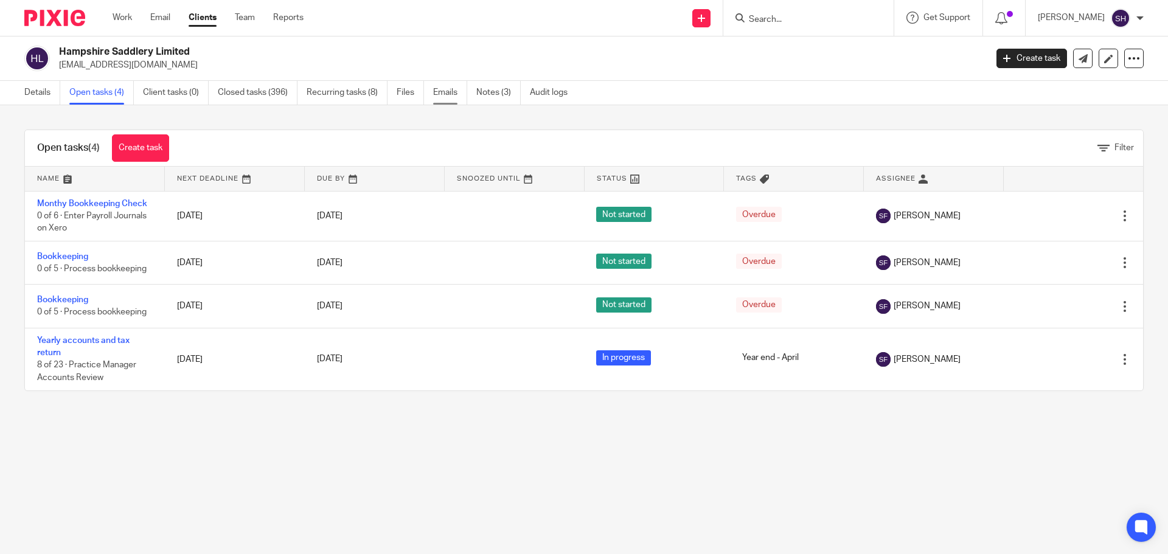
click at [459, 96] on link "Emails" at bounding box center [450, 93] width 34 height 24
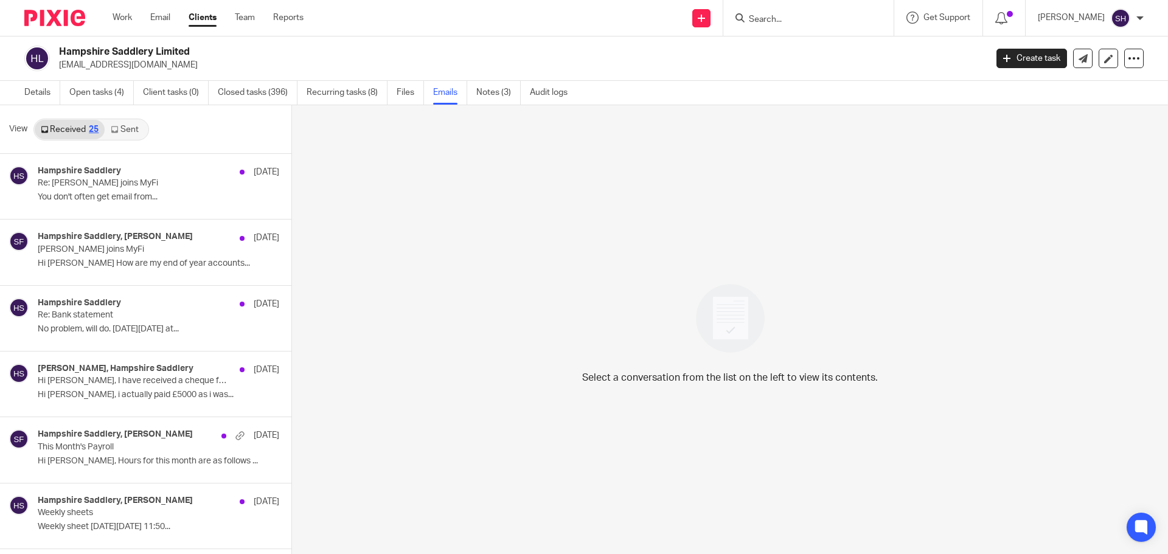
click at [129, 134] on link "Sent" at bounding box center [126, 129] width 43 height 19
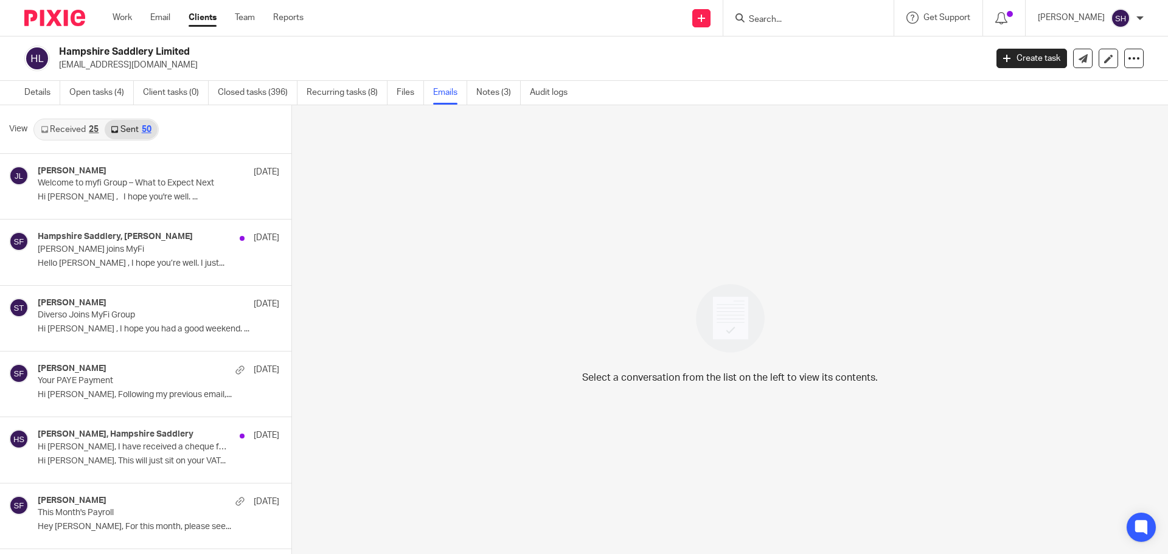
click at [83, 125] on link "Received 25" at bounding box center [70, 129] width 70 height 19
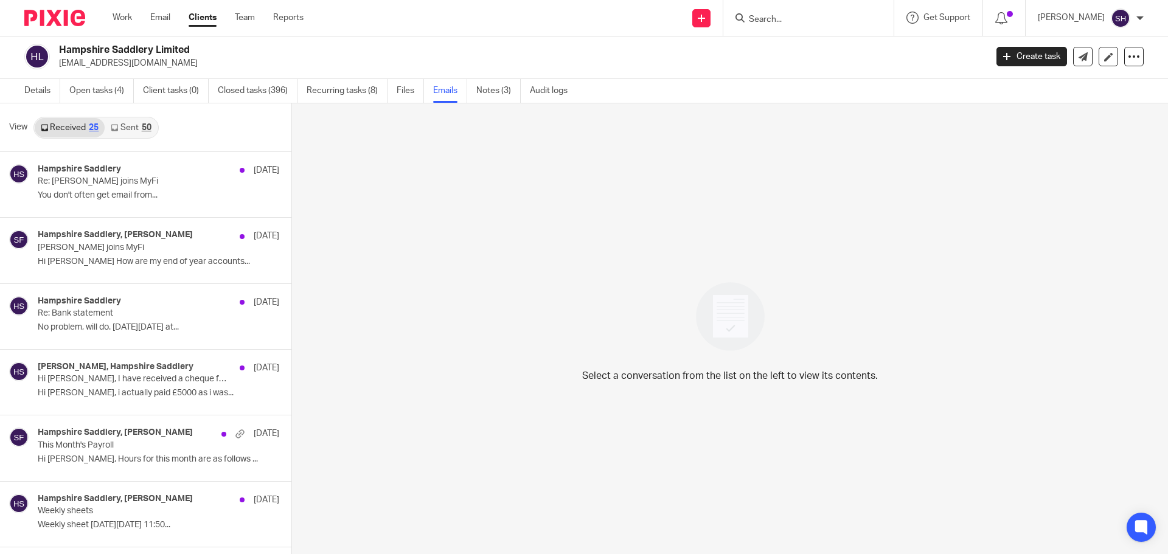
click at [787, 19] on input "Search" at bounding box center [803, 20] width 110 height 11
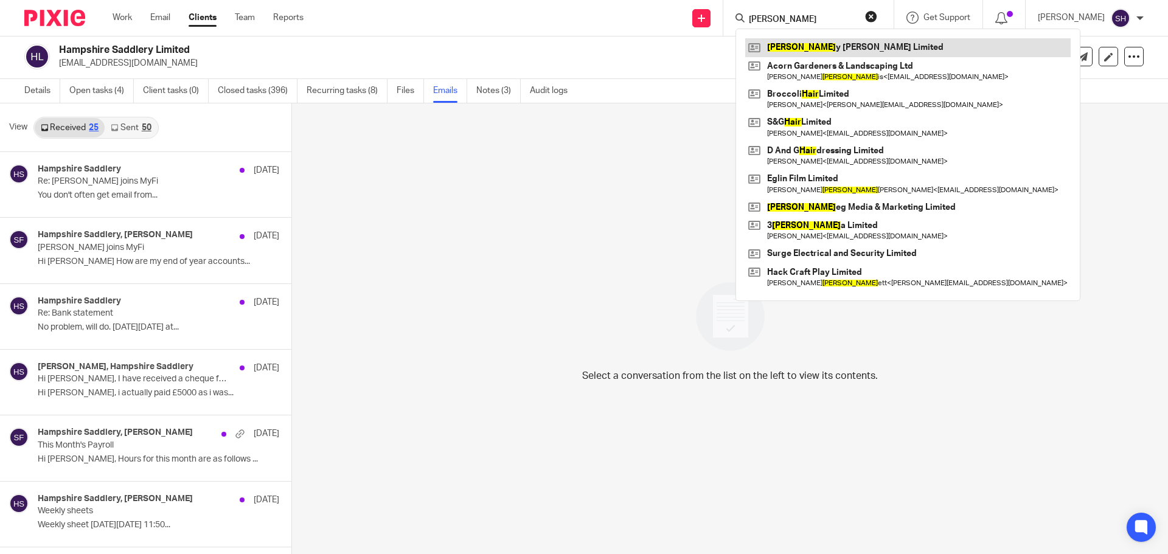
type input "harr"
click at [791, 52] on link at bounding box center [908, 47] width 326 height 18
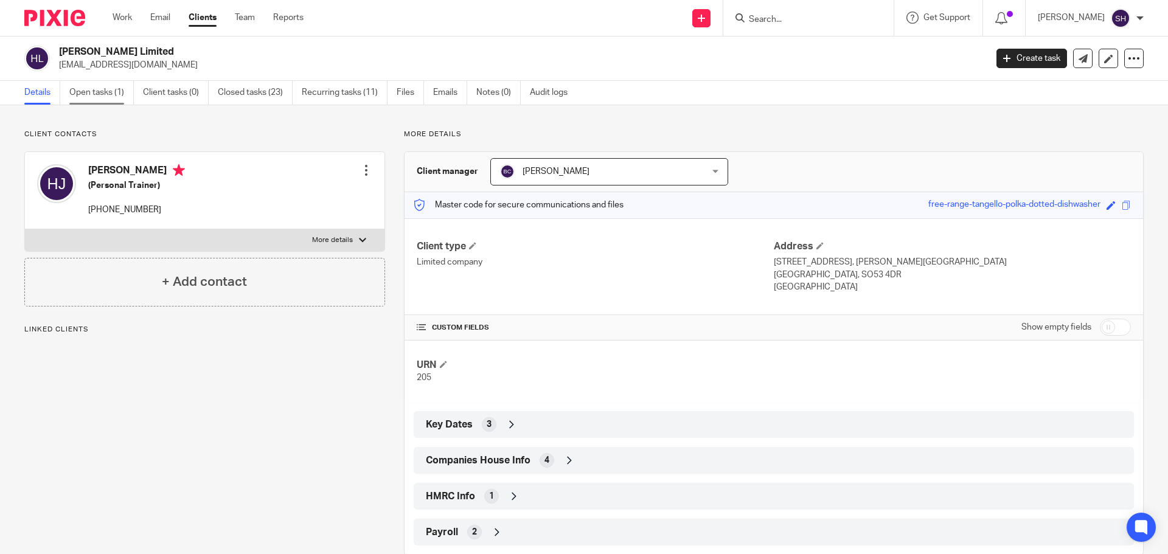
click at [112, 91] on link "Open tasks (1)" at bounding box center [101, 93] width 64 height 24
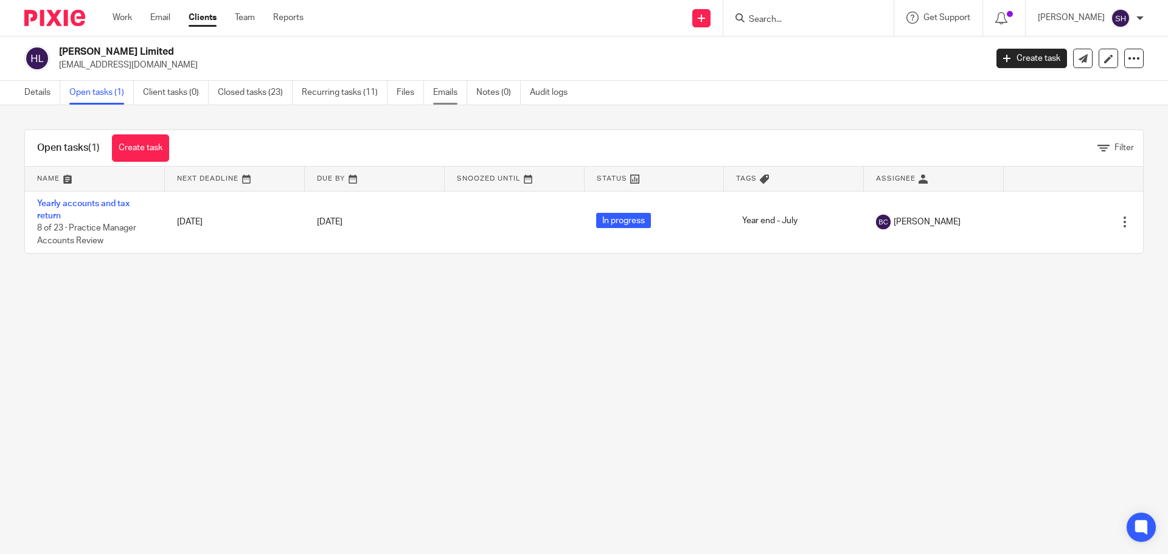
click at [450, 95] on link "Emails" at bounding box center [450, 93] width 34 height 24
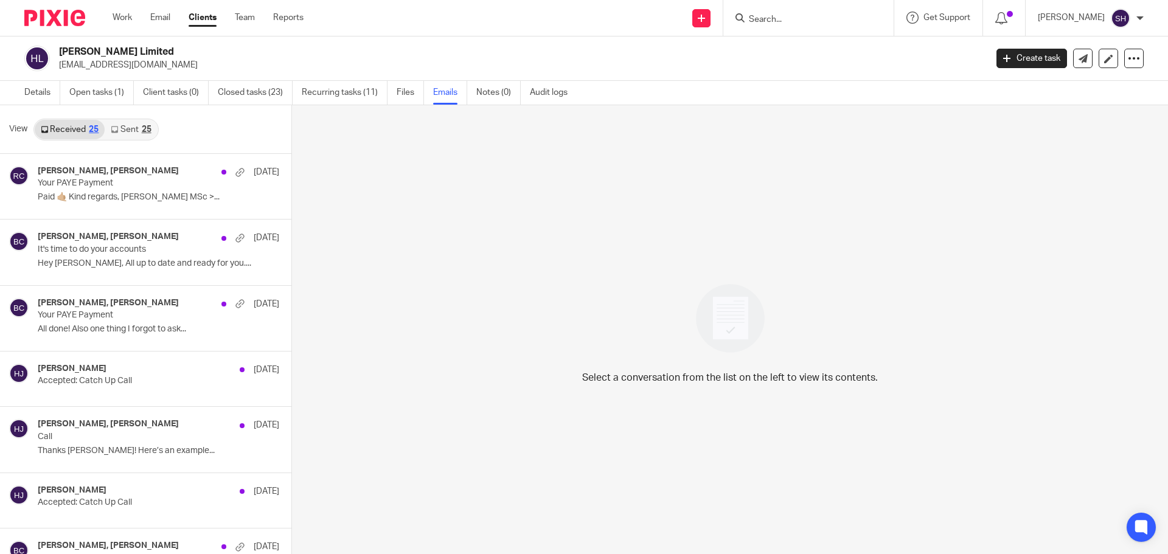
click at [139, 131] on link "Sent 25" at bounding box center [131, 129] width 52 height 19
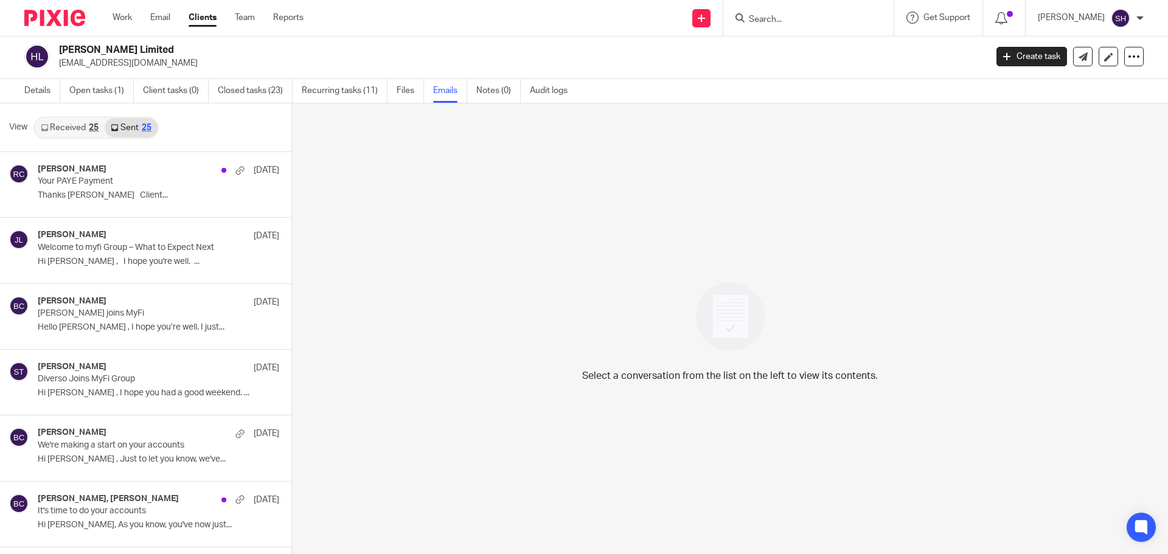
click at [779, 19] on input "Search" at bounding box center [803, 20] width 110 height 11
type input "floor"
click at [829, 55] on link at bounding box center [848, 52] width 206 height 28
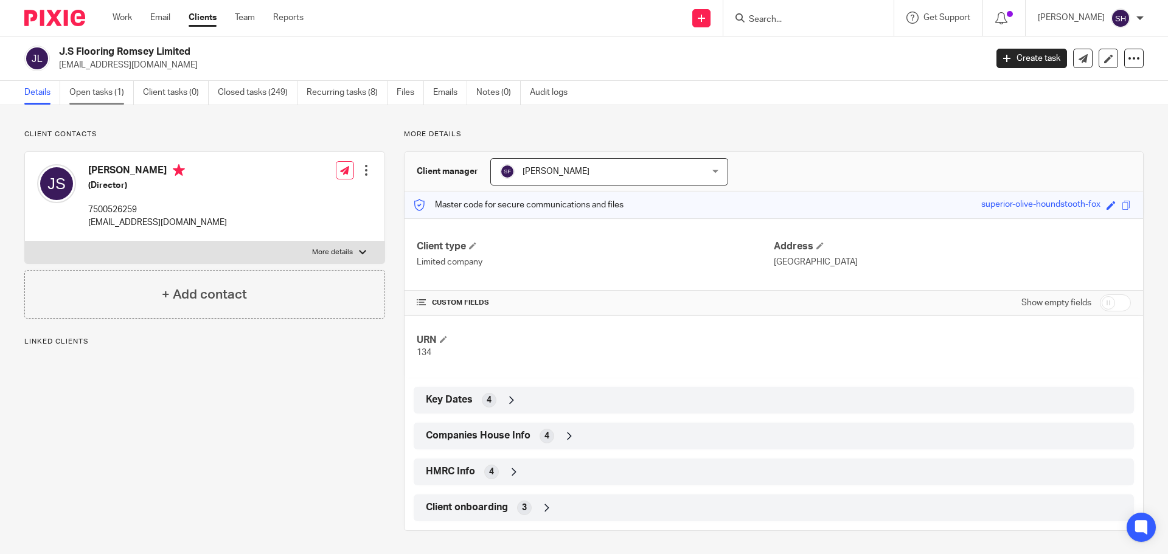
click at [111, 96] on link "Open tasks (1)" at bounding box center [101, 93] width 64 height 24
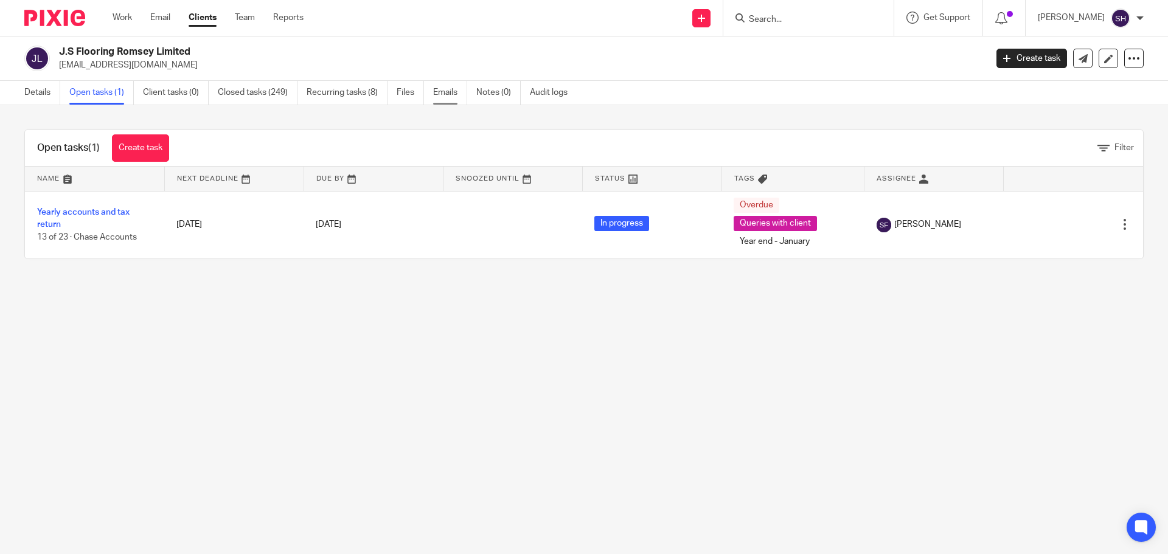
click at [453, 96] on link "Emails" at bounding box center [450, 93] width 34 height 24
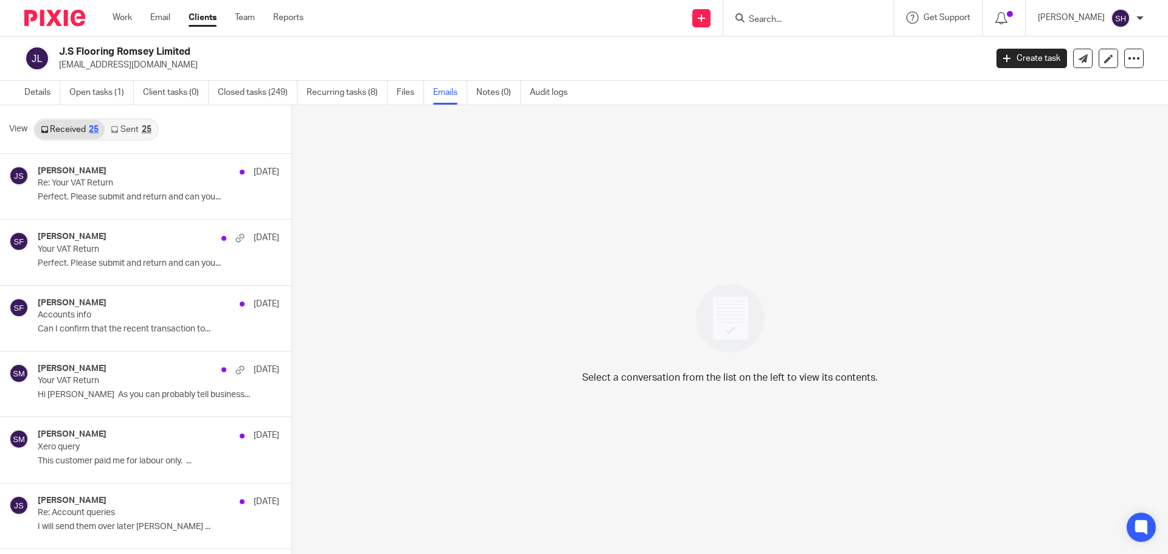
click at [139, 133] on link "Sent 25" at bounding box center [131, 129] width 52 height 19
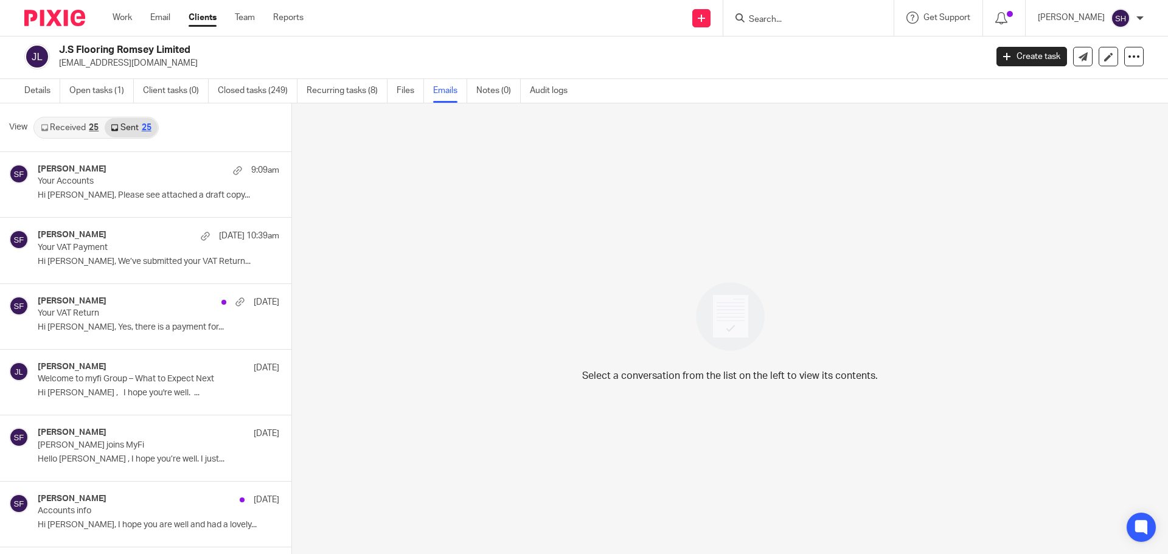
click at [779, 15] on input "Search" at bounding box center [803, 20] width 110 height 11
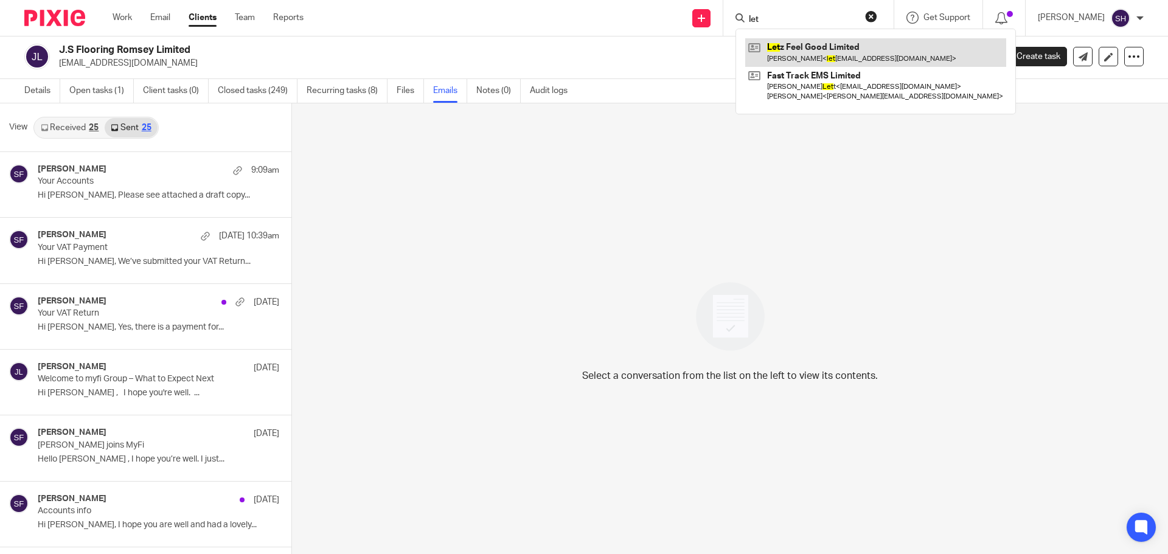
type input "let"
click at [815, 44] on link at bounding box center [875, 52] width 261 height 28
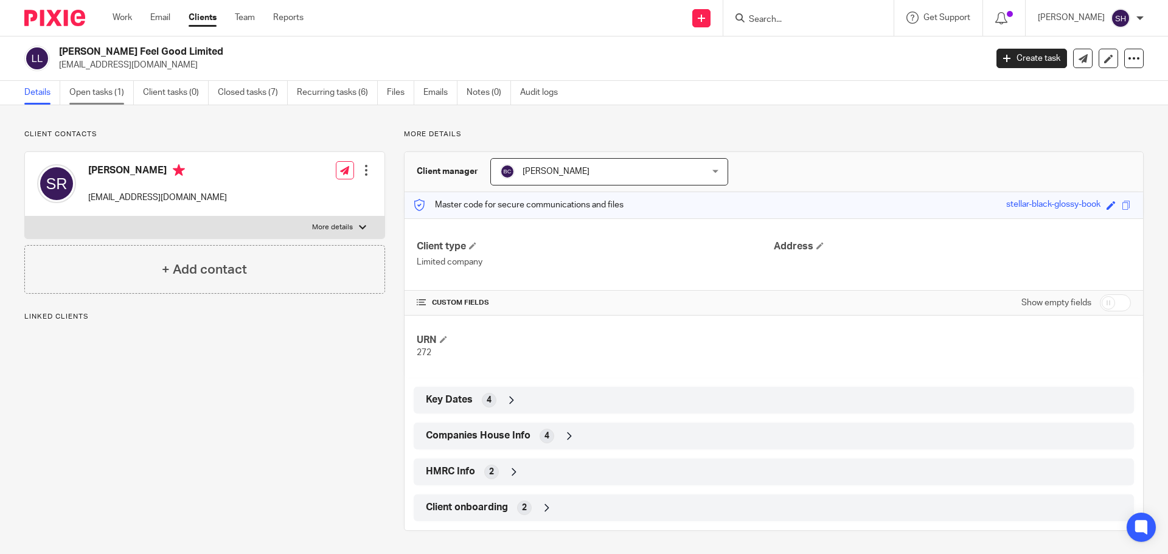
click at [87, 86] on link "Open tasks (1)" at bounding box center [101, 93] width 64 height 24
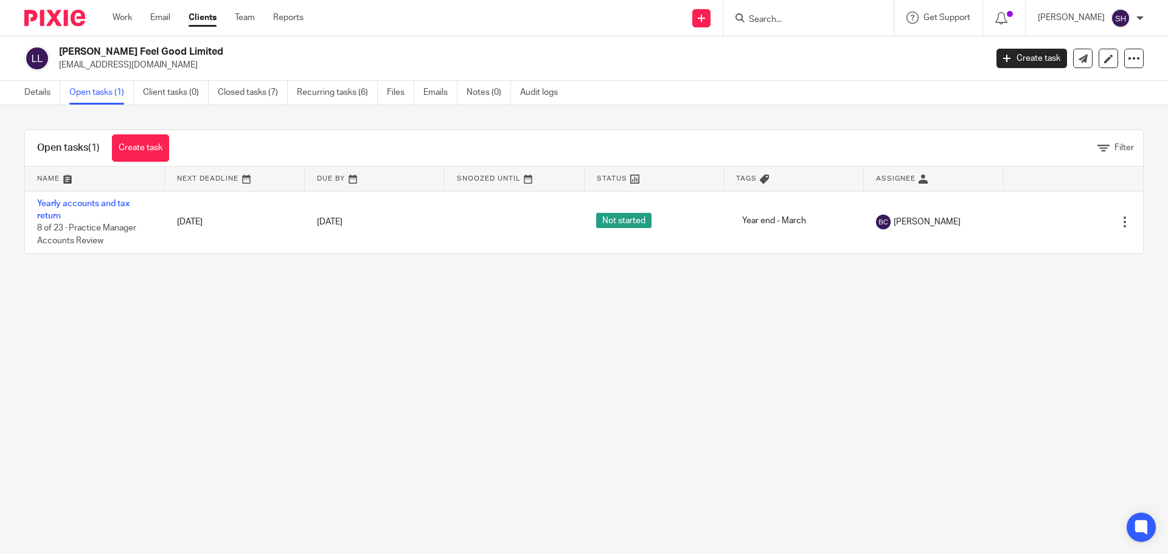
click at [97, 93] on link "Open tasks (1)" at bounding box center [101, 93] width 64 height 24
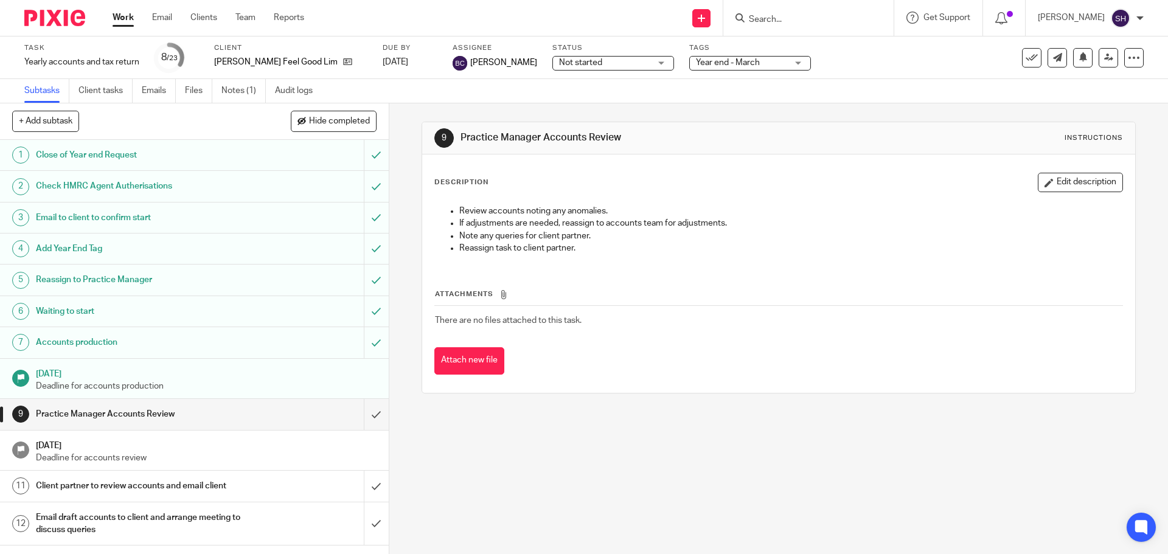
click at [559, 68] on span "Not started" at bounding box center [604, 63] width 91 height 13
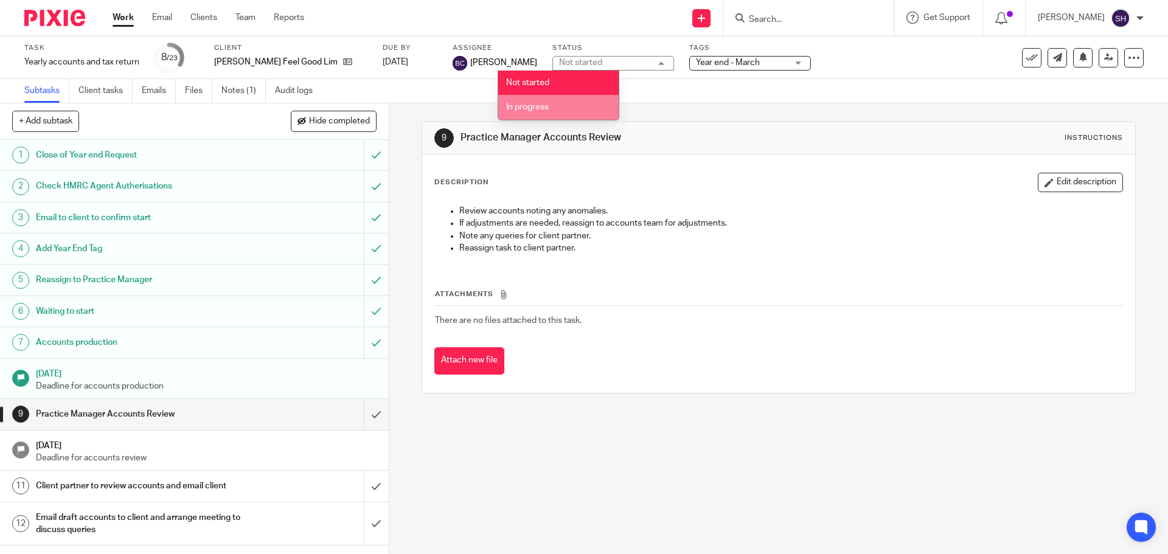
click at [535, 111] on span "In progress" at bounding box center [527, 107] width 43 height 9
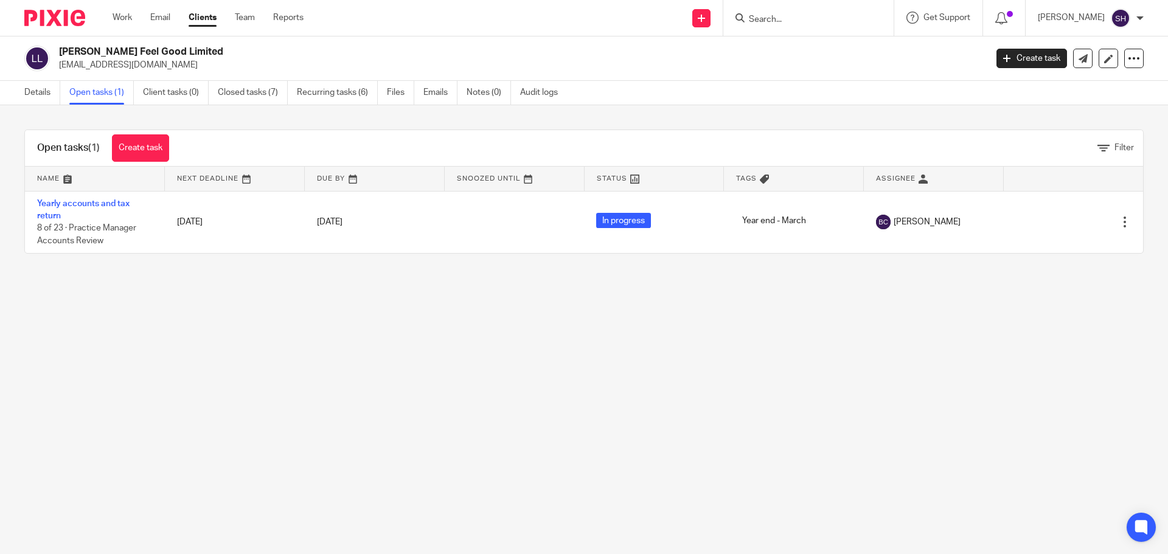
click at [806, 16] on input "Search" at bounding box center [803, 20] width 110 height 11
click at [442, 91] on link "Emails" at bounding box center [441, 93] width 34 height 24
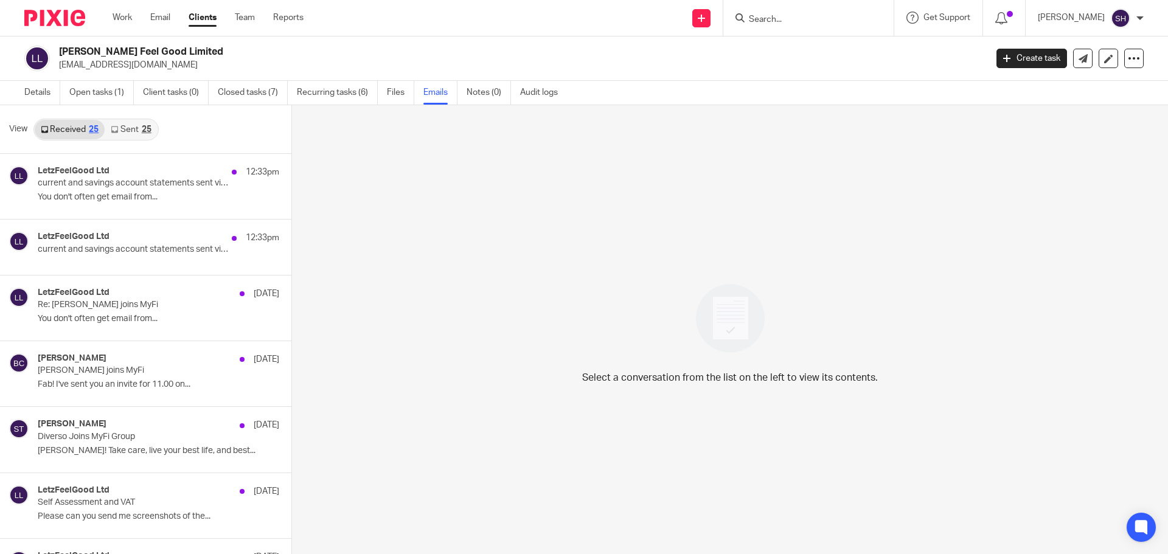
click at [130, 131] on link "Sent 25" at bounding box center [131, 129] width 52 height 19
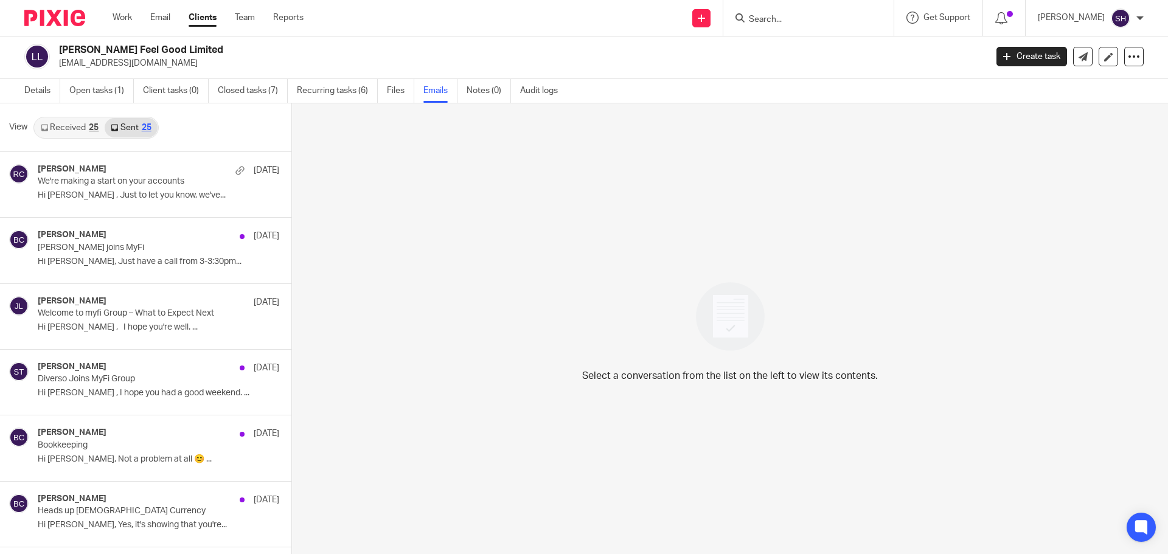
click at [83, 133] on link "Received 25" at bounding box center [70, 127] width 70 height 19
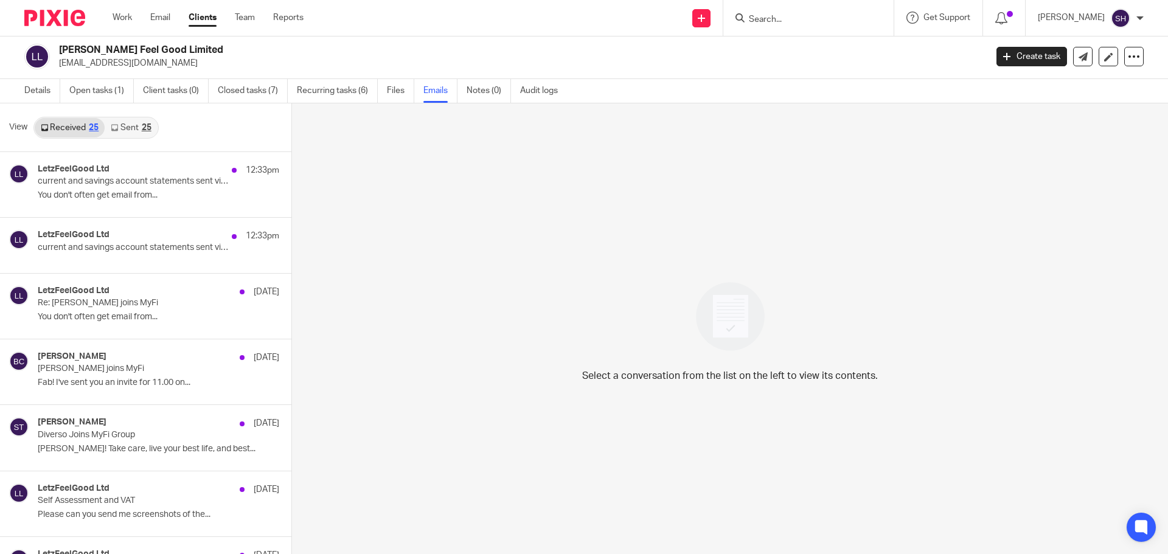
click at [793, 18] on input "Search" at bounding box center [803, 20] width 110 height 11
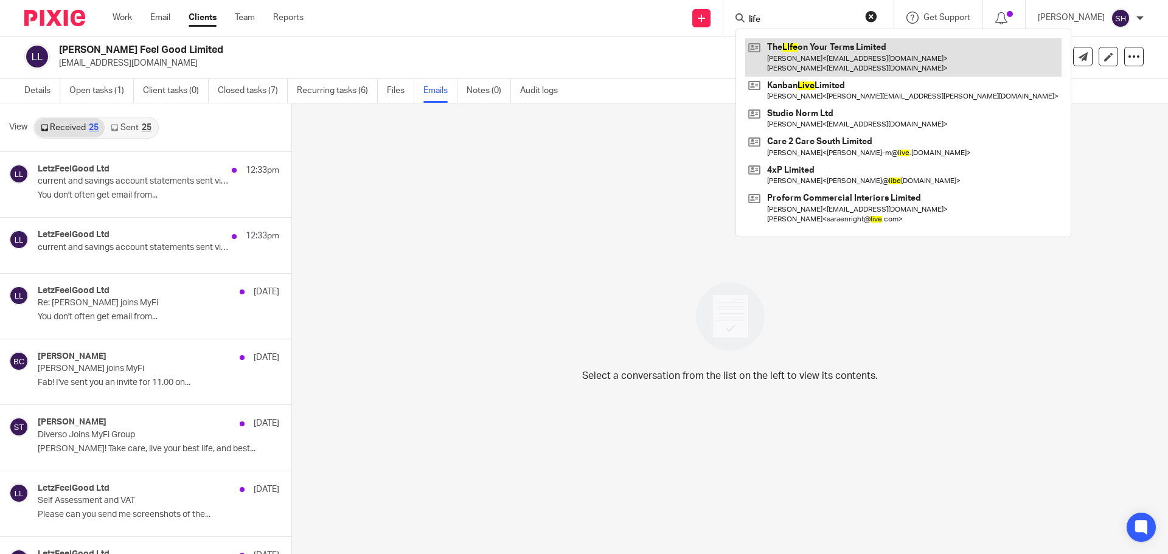
type input "life"
click at [804, 47] on link at bounding box center [903, 57] width 316 height 38
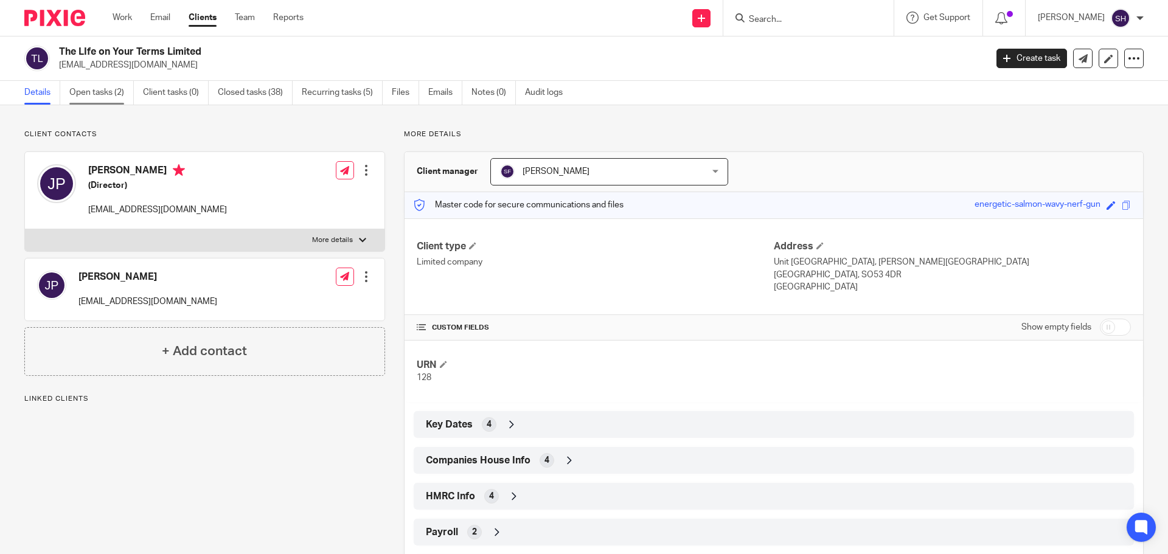
click at [99, 89] on link "Open tasks (2)" at bounding box center [101, 93] width 64 height 24
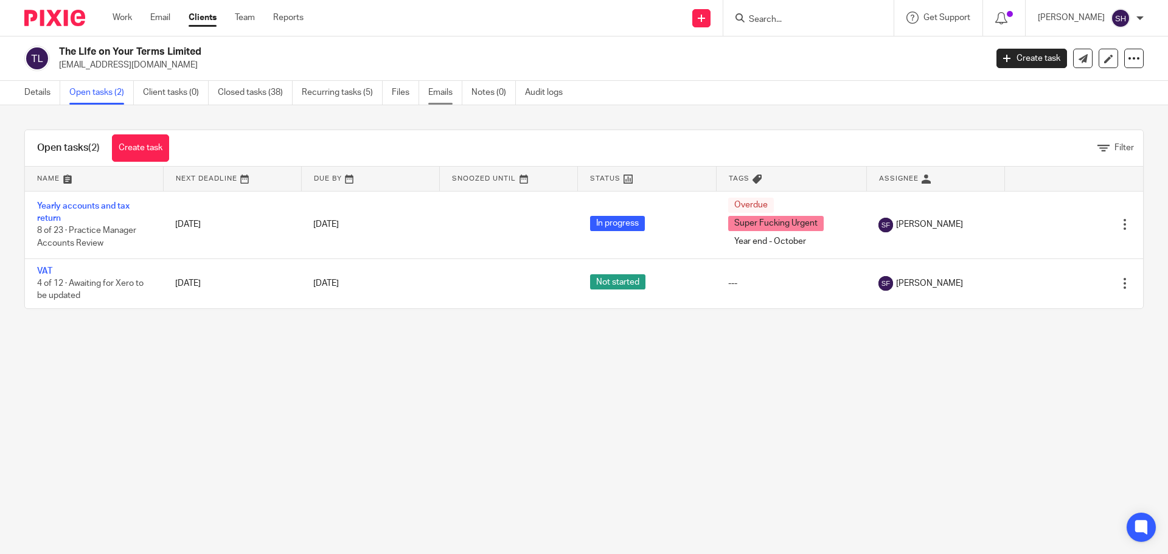
click at [451, 96] on link "Emails" at bounding box center [445, 93] width 34 height 24
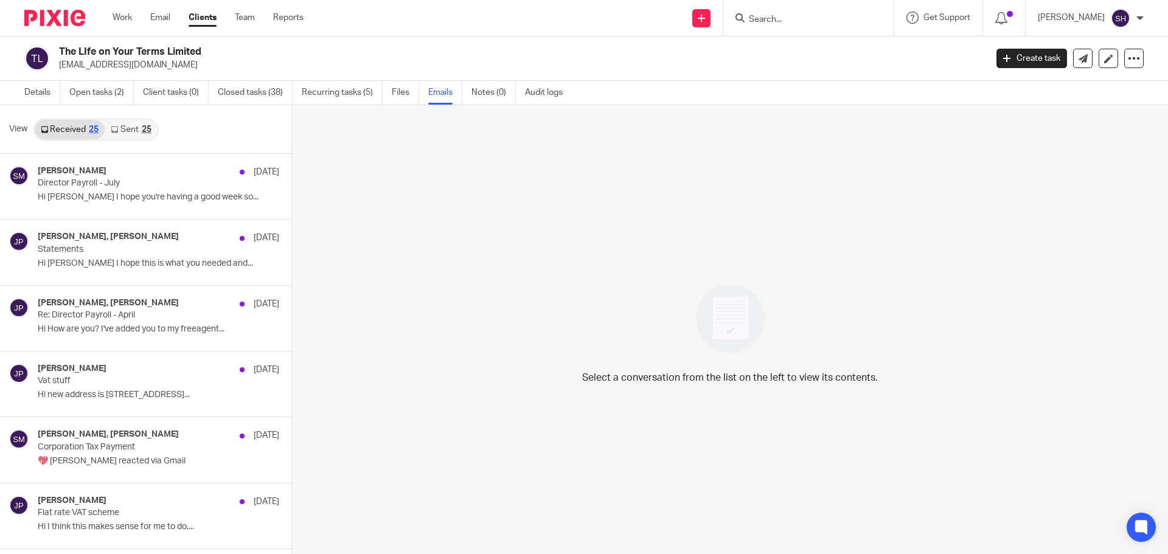
click at [124, 133] on link "Sent 25" at bounding box center [131, 129] width 52 height 19
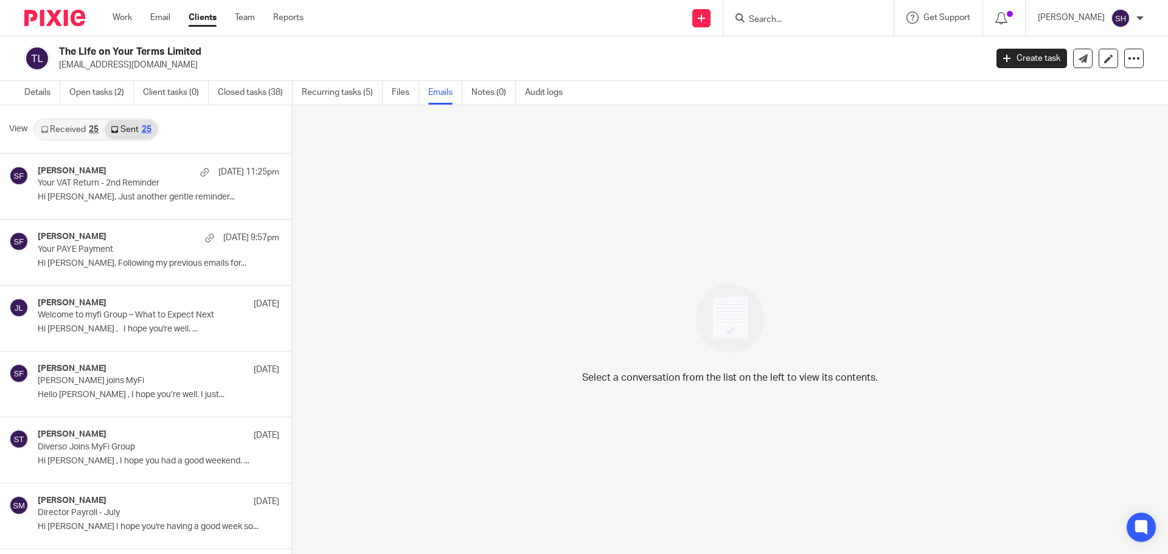
scroll to position [2, 0]
click at [784, 15] on input "Search" at bounding box center [803, 20] width 110 height 11
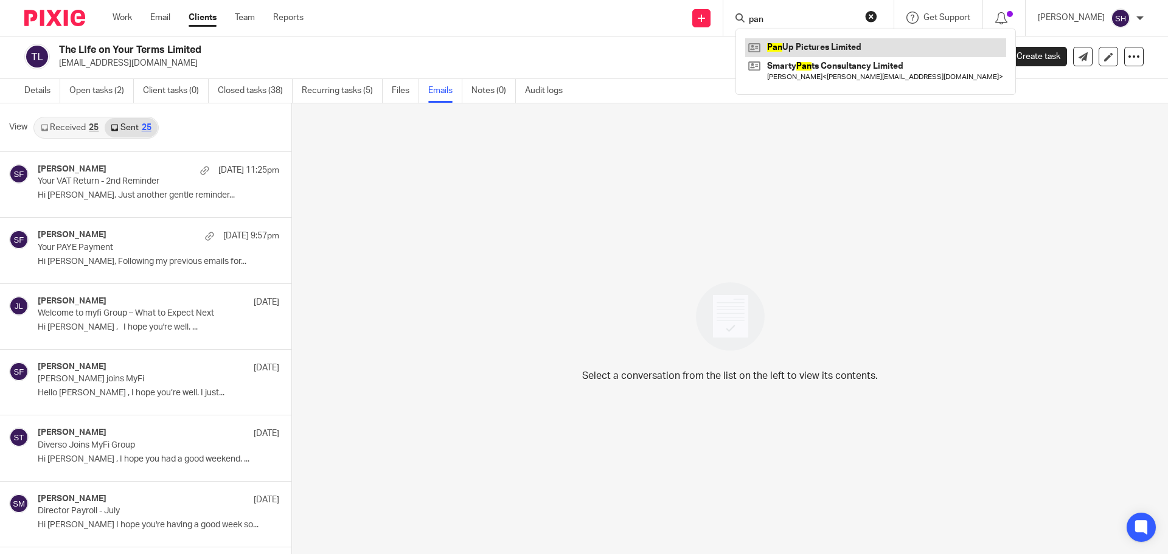
type input "pan"
click at [794, 51] on link at bounding box center [875, 47] width 261 height 18
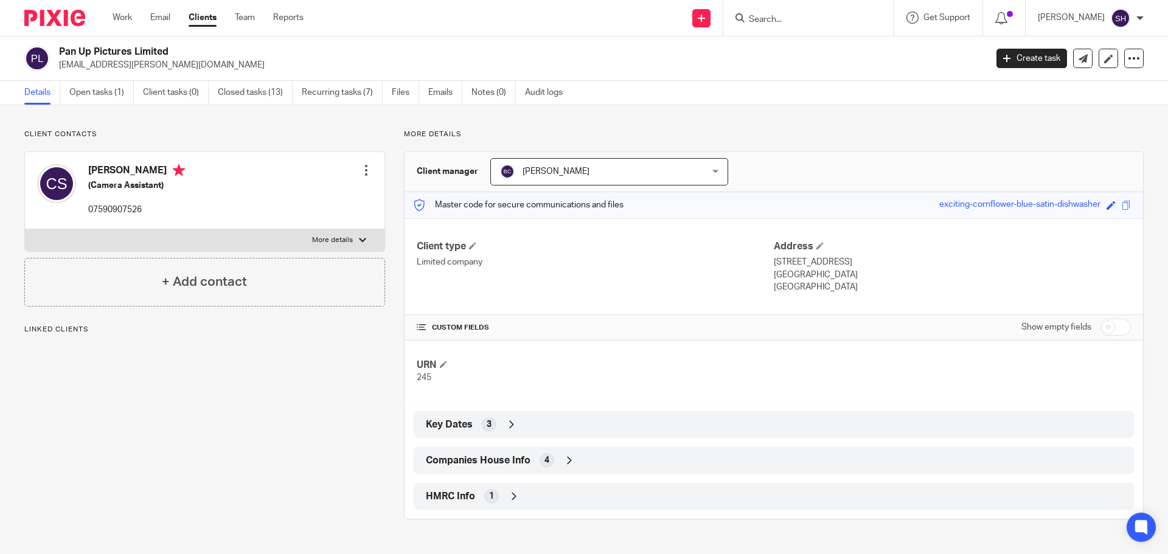
click at [114, 88] on link "Open tasks (1)" at bounding box center [101, 93] width 64 height 24
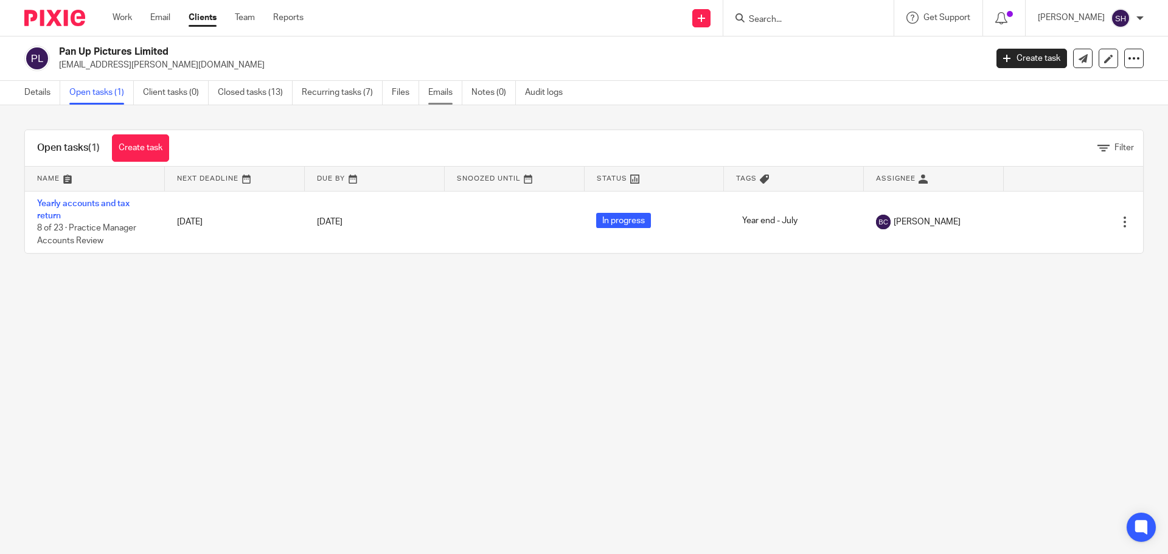
click at [445, 93] on link "Emails" at bounding box center [445, 93] width 34 height 24
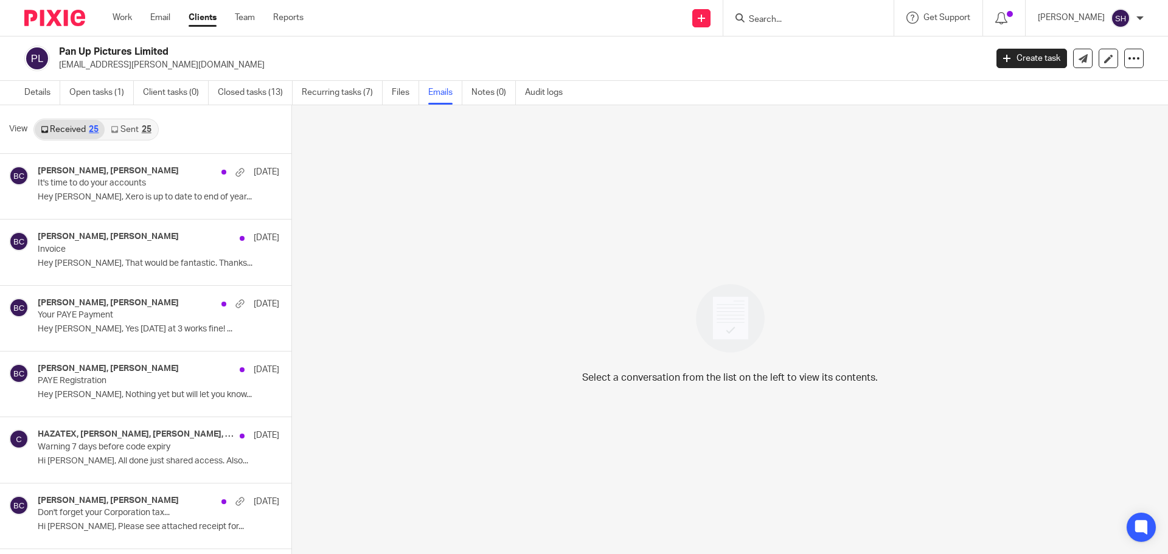
click at [145, 130] on div "25" at bounding box center [147, 129] width 10 height 9
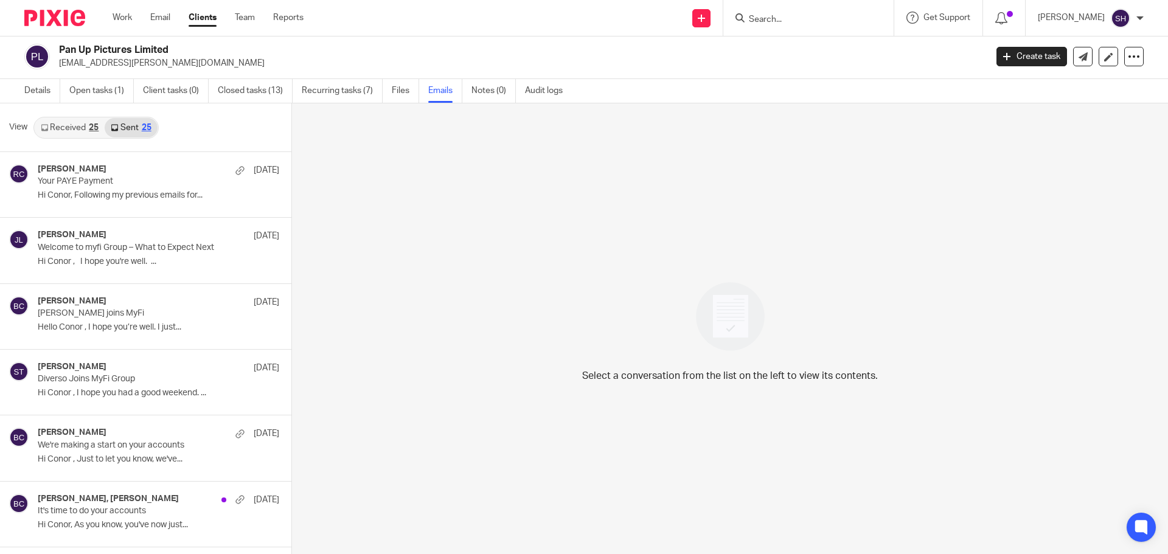
click at [780, 19] on input "Search" at bounding box center [803, 20] width 110 height 11
type input "runwa"
click at [796, 43] on link at bounding box center [858, 52] width 226 height 28
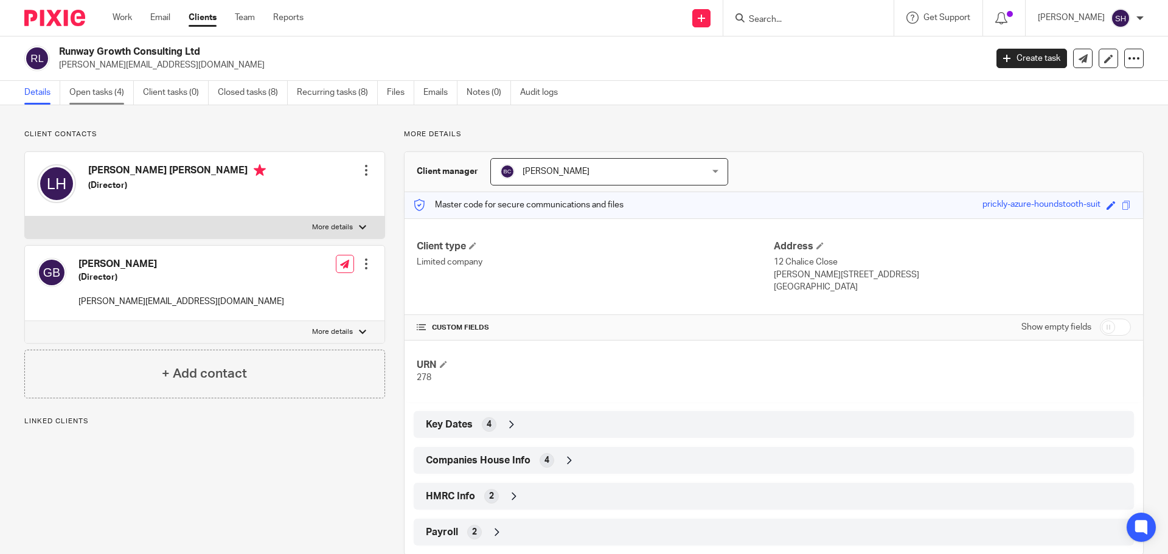
click at [114, 97] on link "Open tasks (4)" at bounding box center [101, 93] width 64 height 24
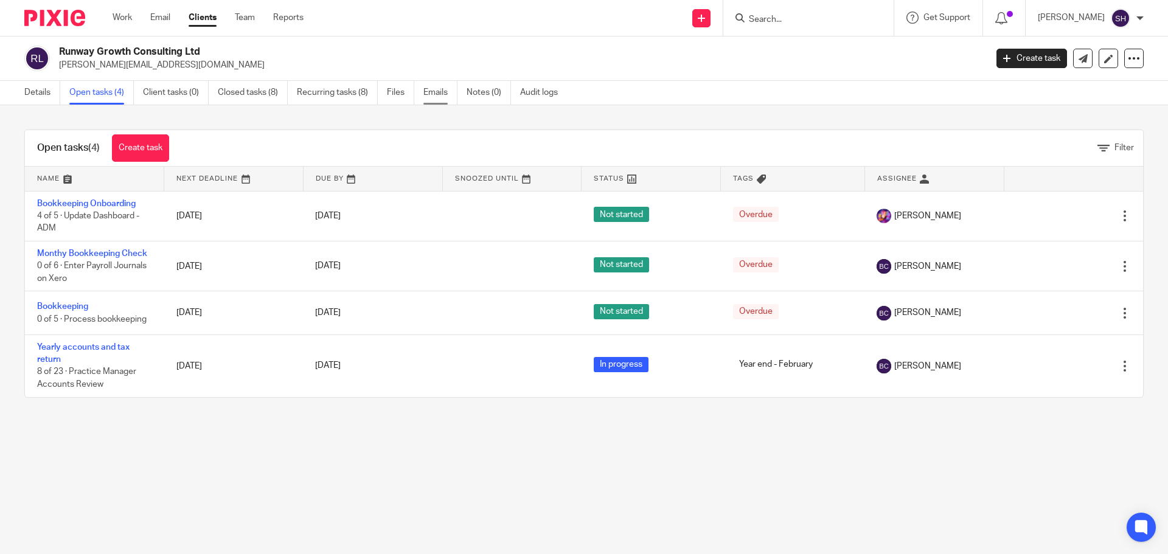
click at [438, 94] on link "Emails" at bounding box center [441, 93] width 34 height 24
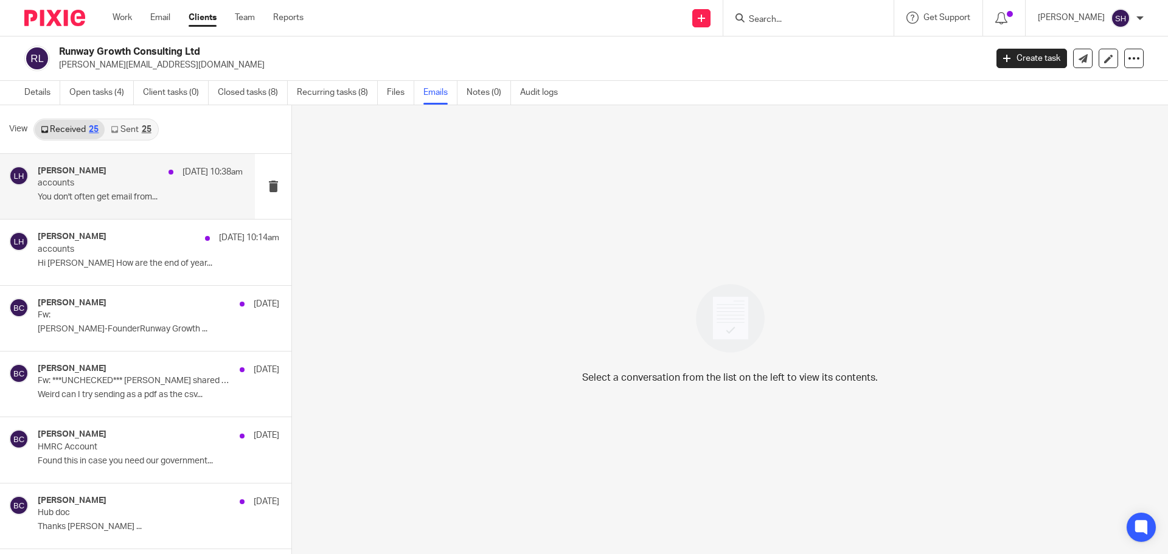
click at [112, 166] on div "Lee Hill 18 Aug 10:38am accounts You don't often get email from..." at bounding box center [127, 186] width 255 height 65
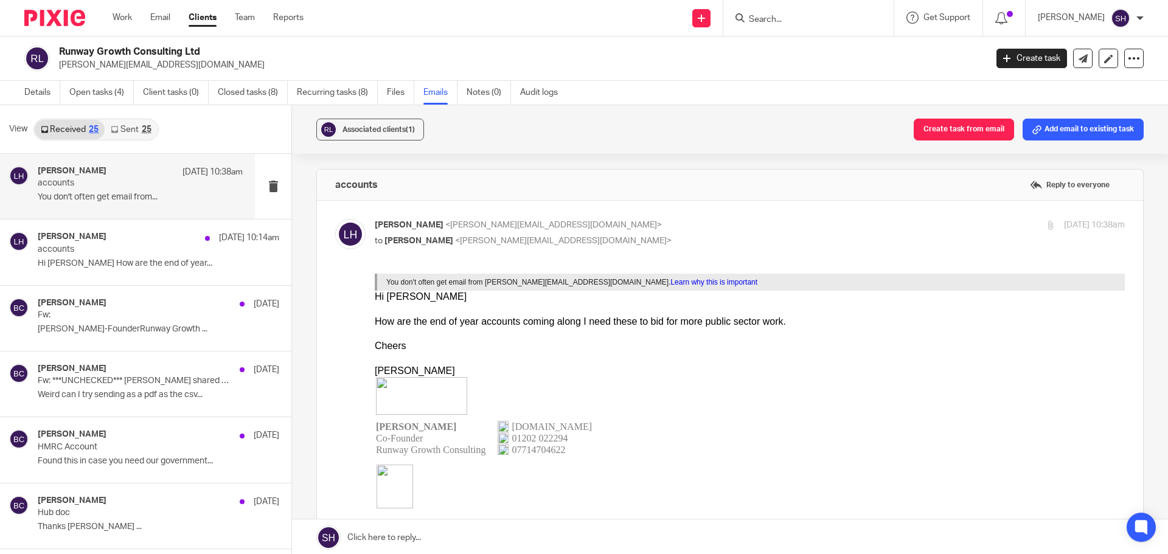
click at [144, 136] on link "Sent 25" at bounding box center [131, 129] width 52 height 19
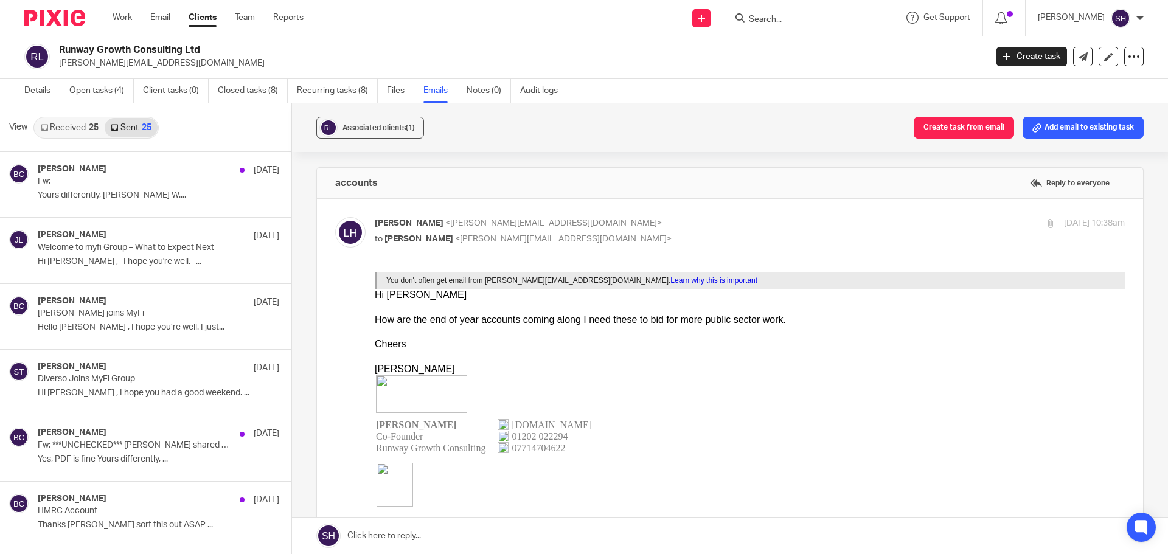
click at [767, 21] on input "Search" at bounding box center [803, 20] width 110 height 11
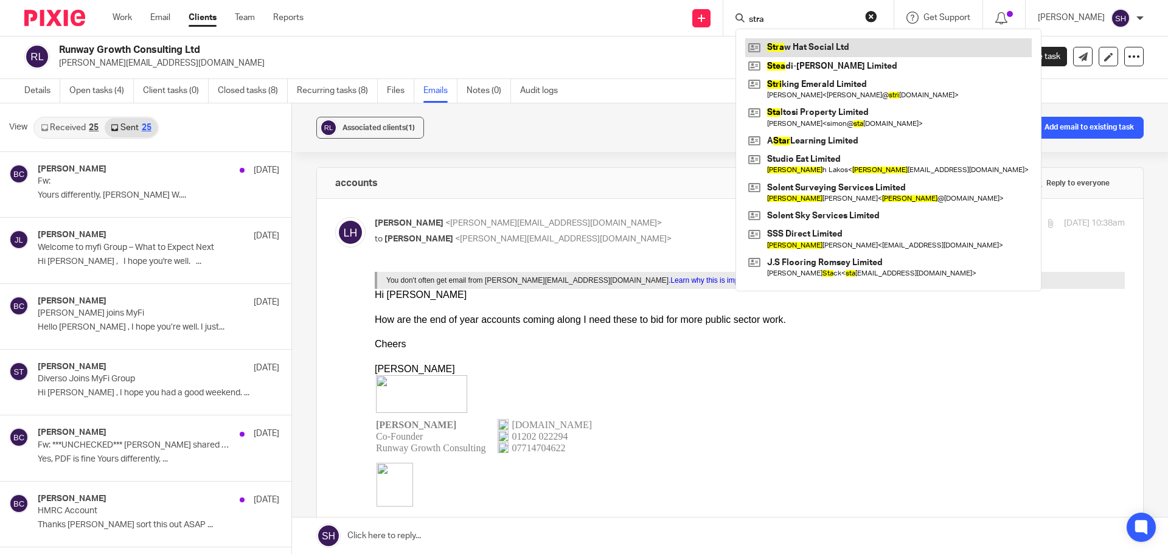
type input "stra"
click at [829, 41] on link at bounding box center [888, 47] width 287 height 18
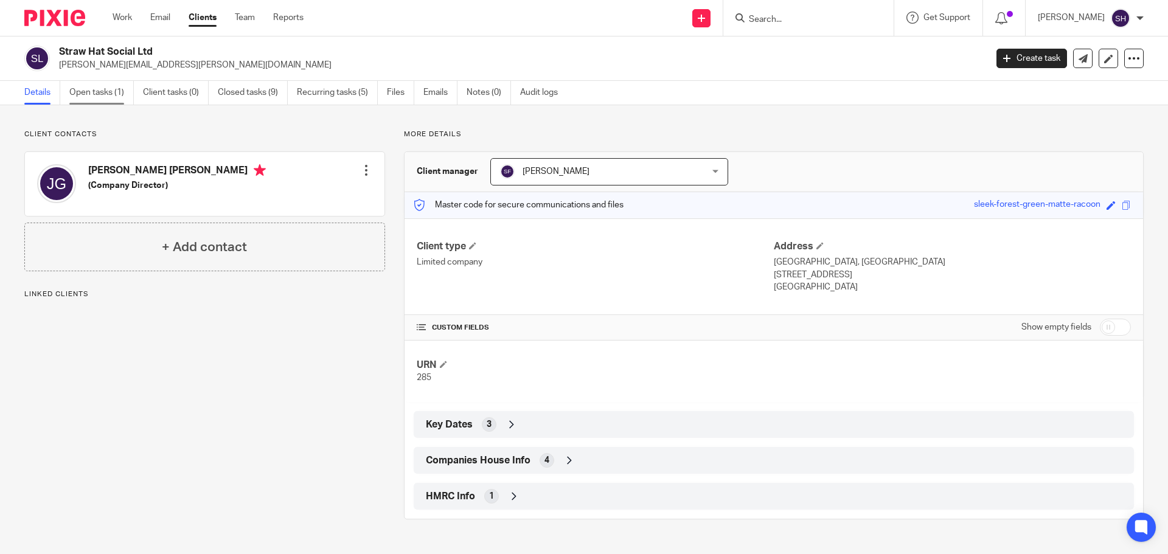
click at [81, 92] on link "Open tasks (1)" at bounding box center [101, 93] width 64 height 24
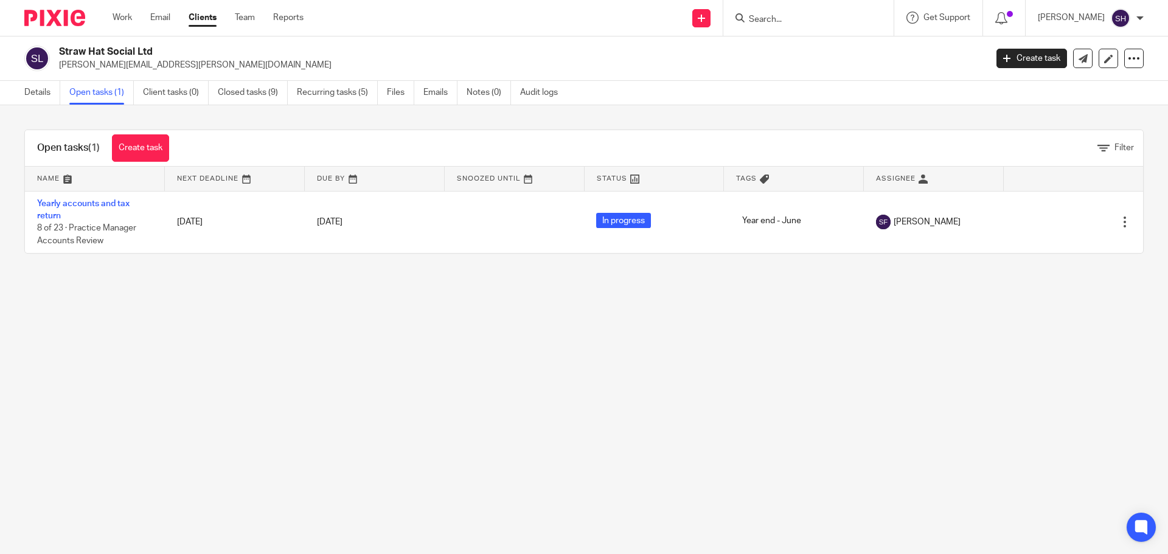
click at [795, 21] on input "Search" at bounding box center [803, 20] width 110 height 11
